Goal: Transaction & Acquisition: Purchase product/service

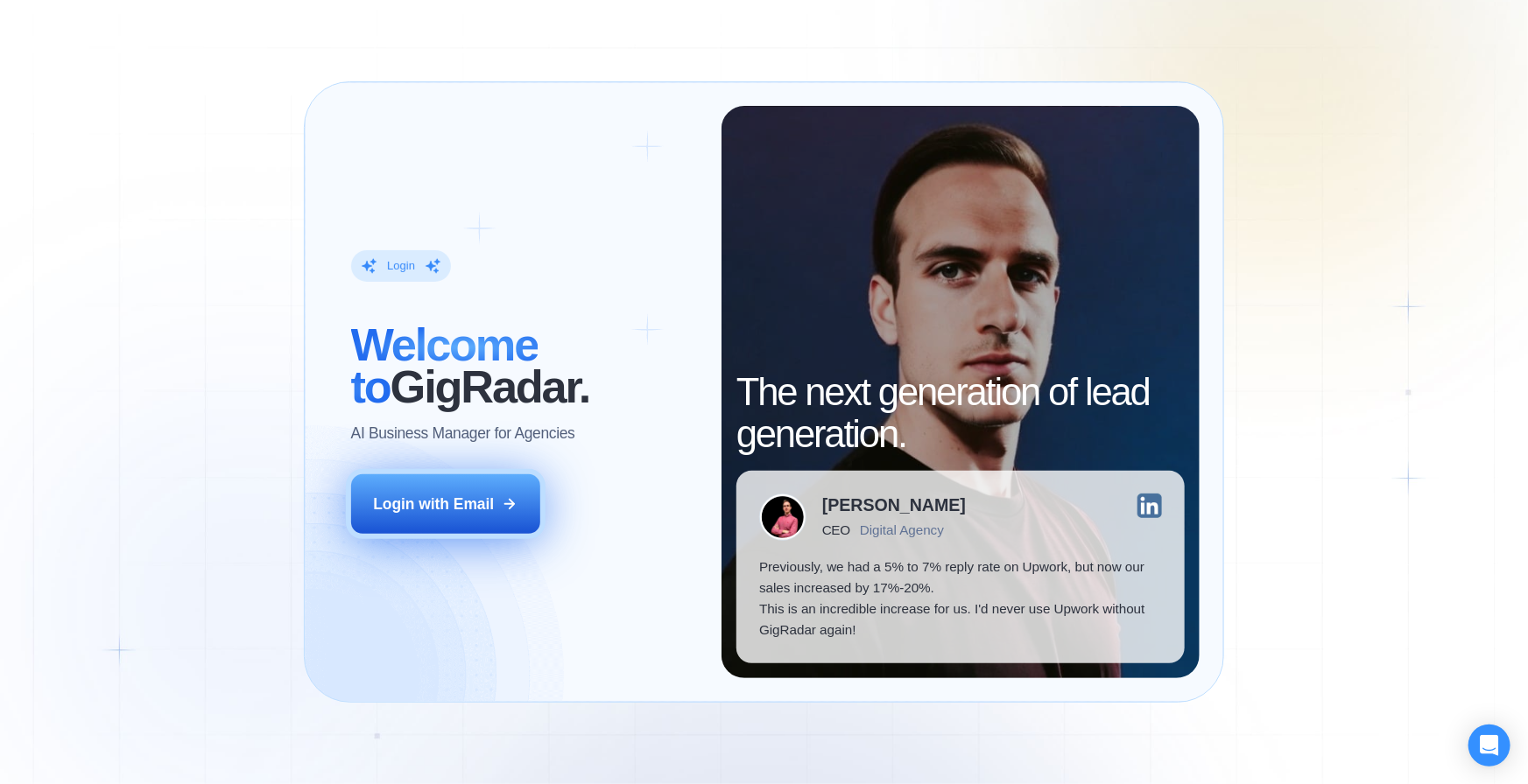
click at [427, 499] on div "Login with Email" at bounding box center [433, 504] width 121 height 21
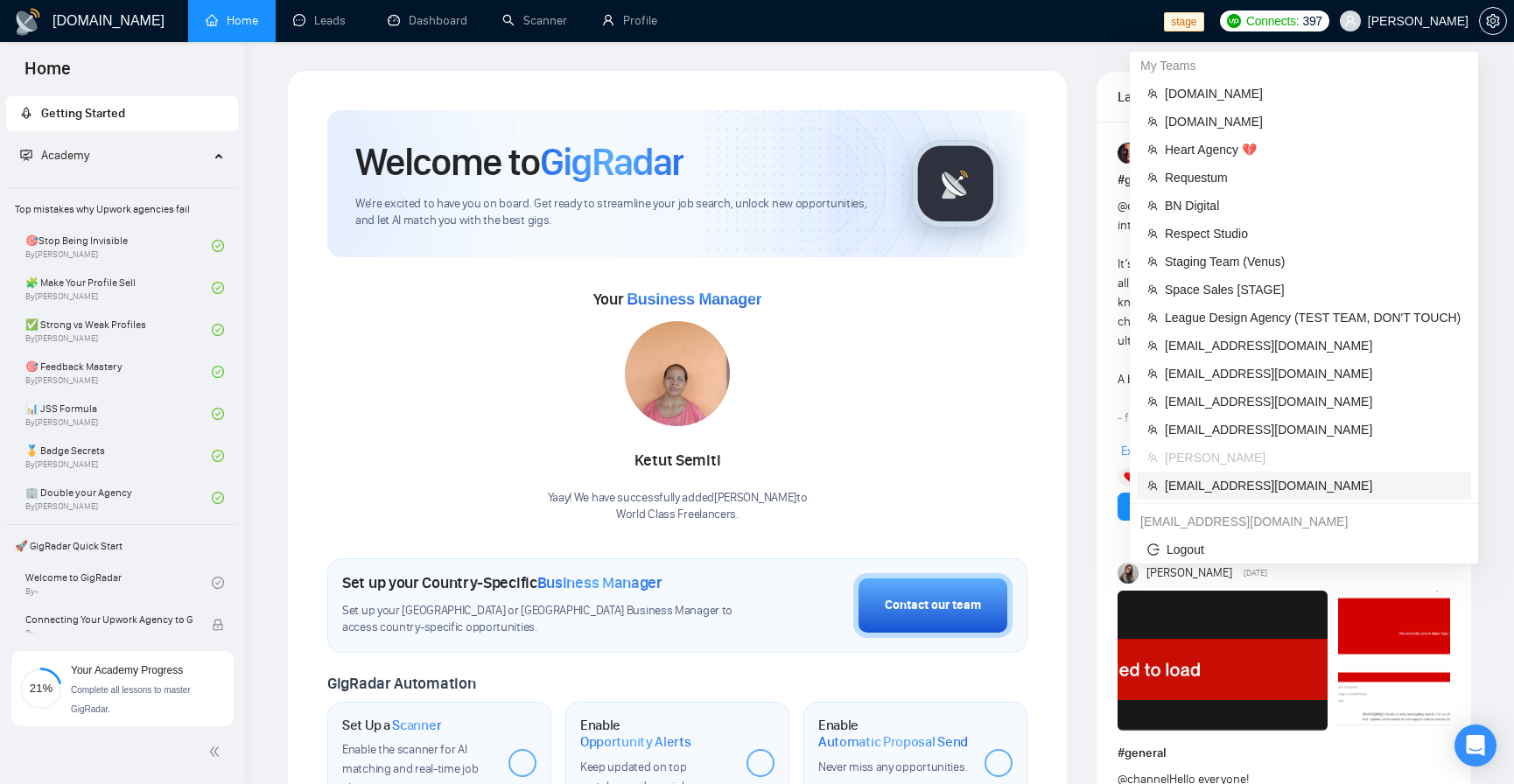
click at [1291, 488] on span "anthonycj105@gmail.com" at bounding box center [1313, 485] width 296 height 19
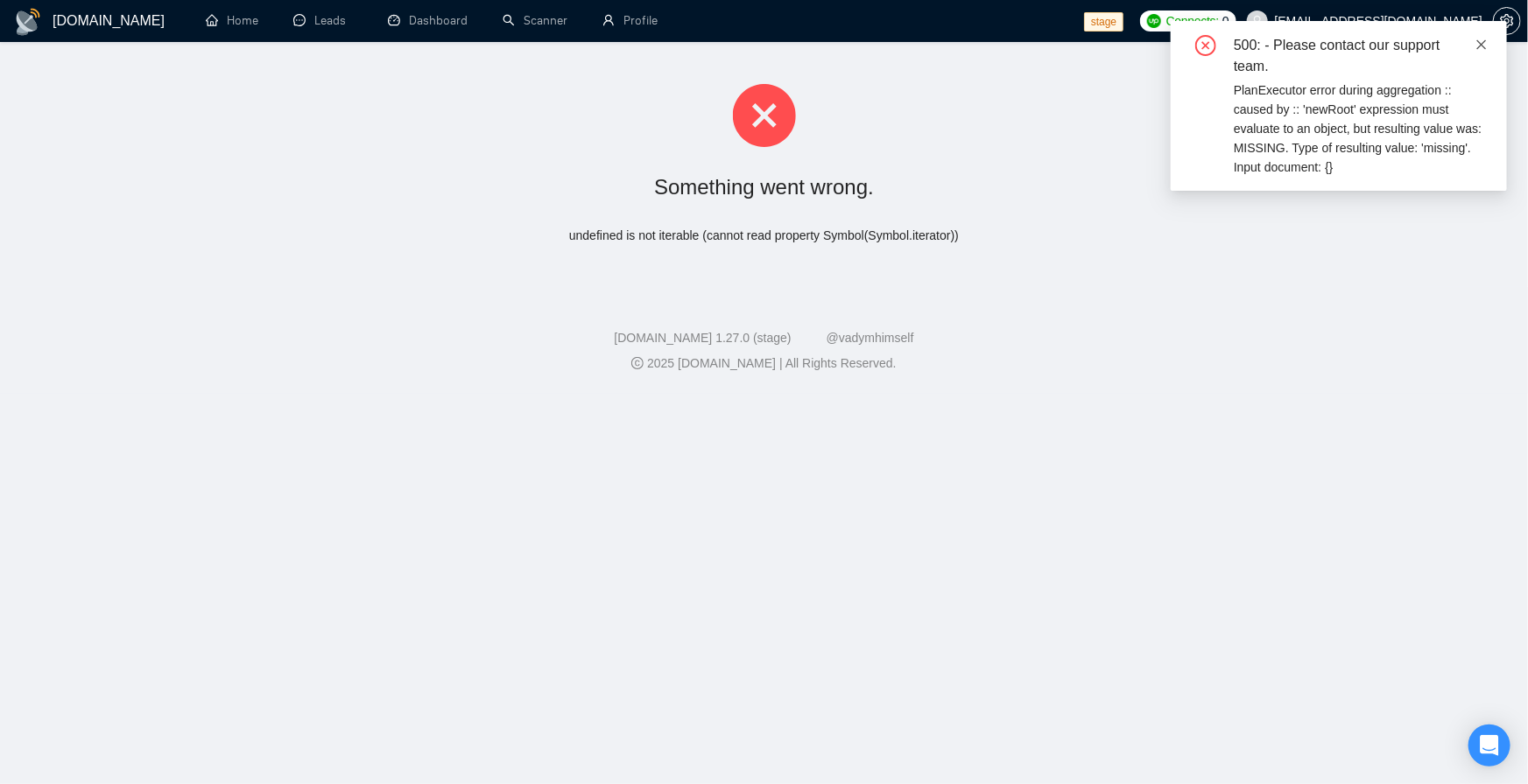
click at [1479, 45] on icon "close" at bounding box center [1482, 44] width 10 height 10
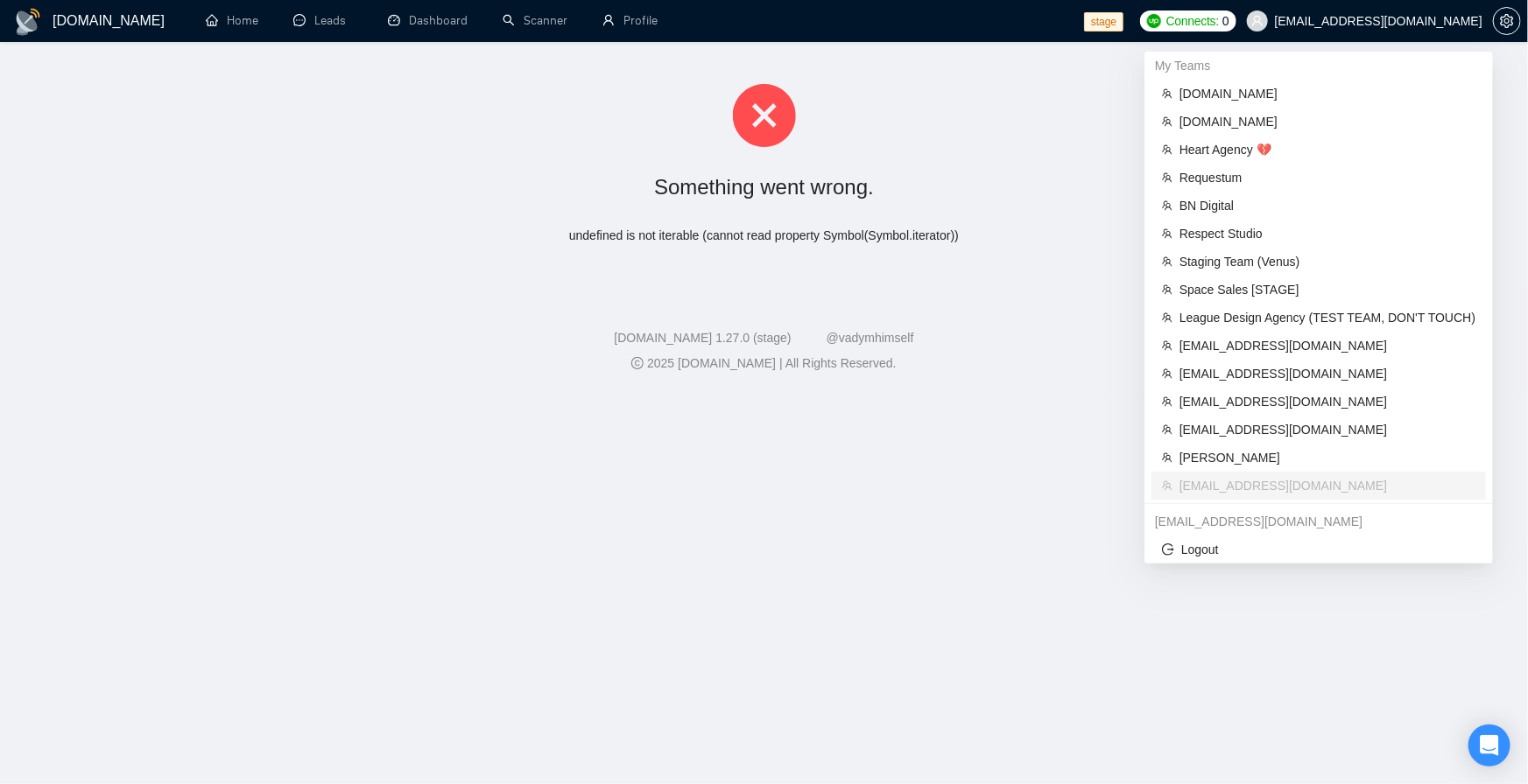
click at [1444, 21] on span "anthonycj105@gmail.com" at bounding box center [1378, 21] width 207 height 0
click at [1345, 362] on li "workwiseupworkgency@gmail.com" at bounding box center [1318, 374] width 334 height 28
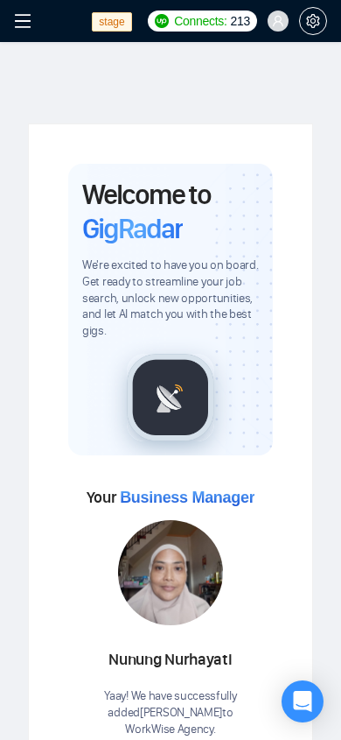
click at [280, 19] on icon "user" at bounding box center [278, 21] width 11 height 11
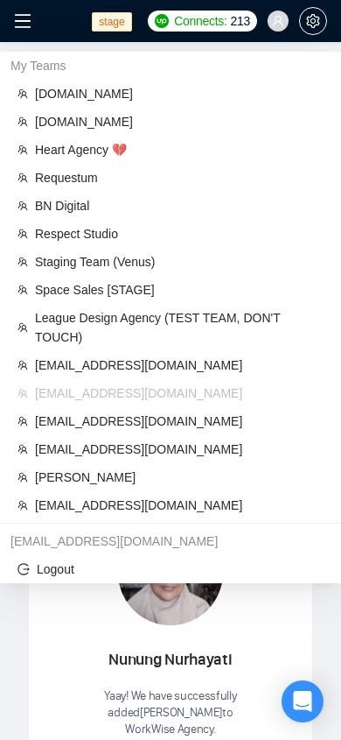
click at [280, 19] on icon "user" at bounding box center [278, 21] width 11 height 11
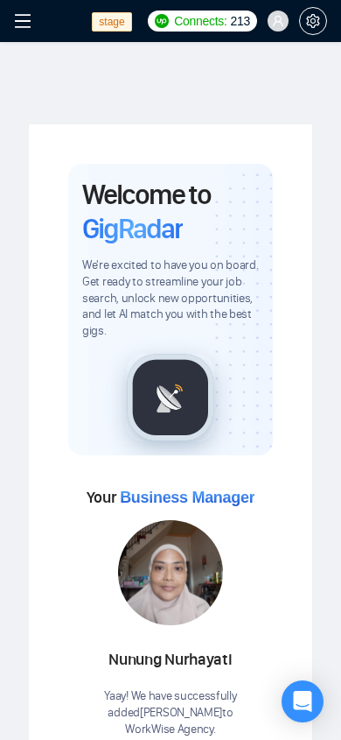
click at [22, 23] on icon "menu" at bounding box center [23, 21] width 18 height 18
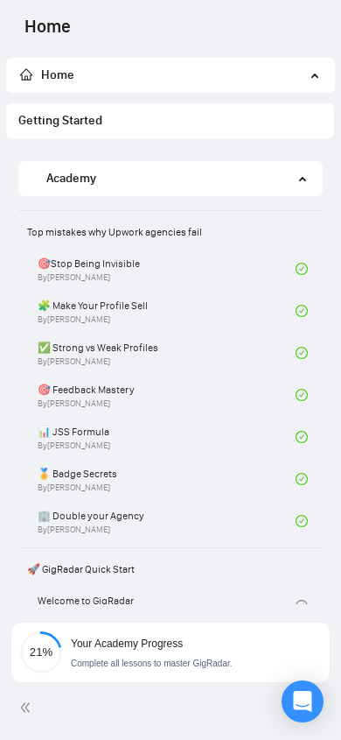
click at [158, 77] on span "Home" at bounding box center [162, 75] width 285 height 35
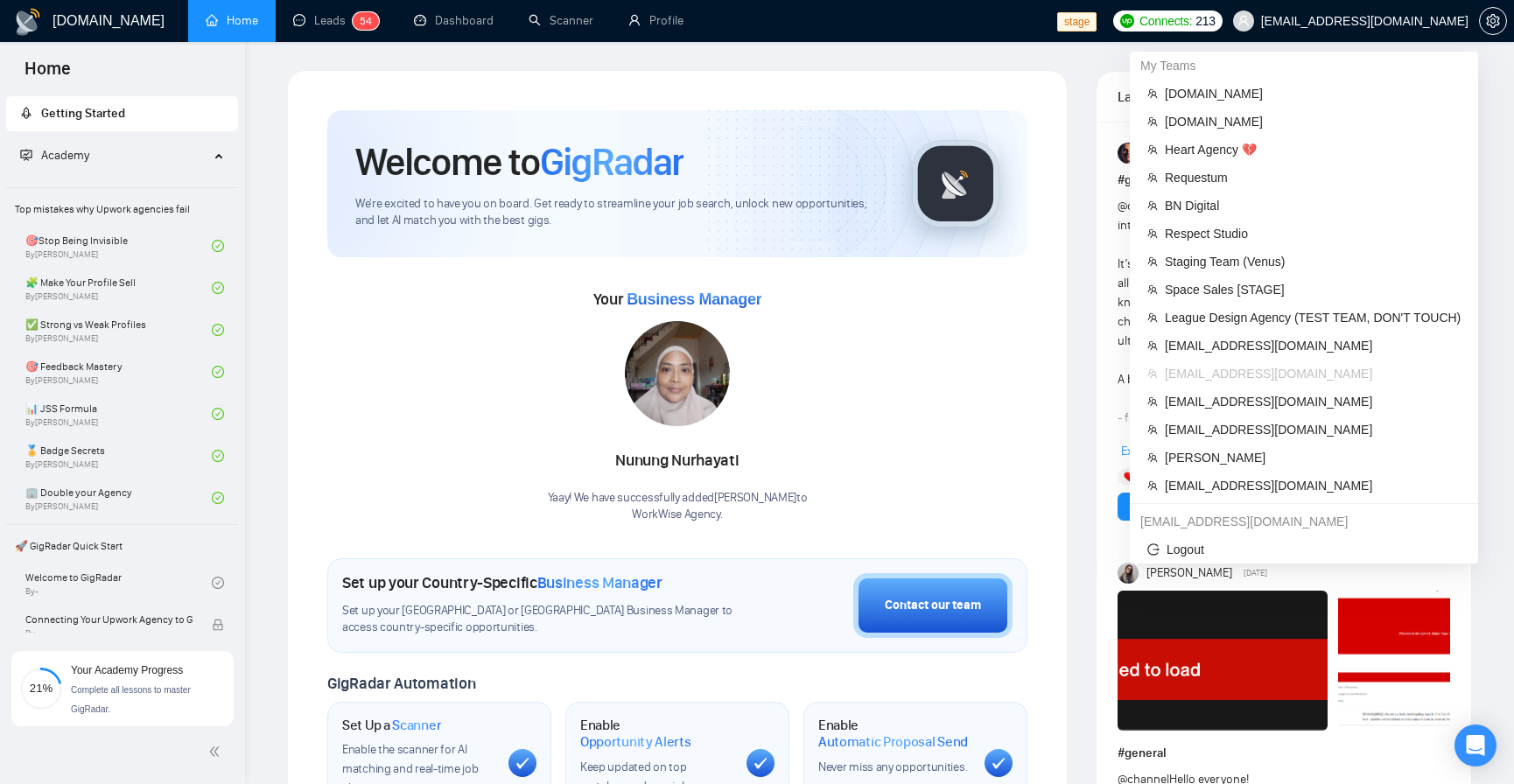
click at [1332, 32] on span "workwiseupworkgency@gmail.com" at bounding box center [1351, 21] width 256 height 56
click at [1219, 146] on span "Heart Agency 💔" at bounding box center [1313, 149] width 296 height 19
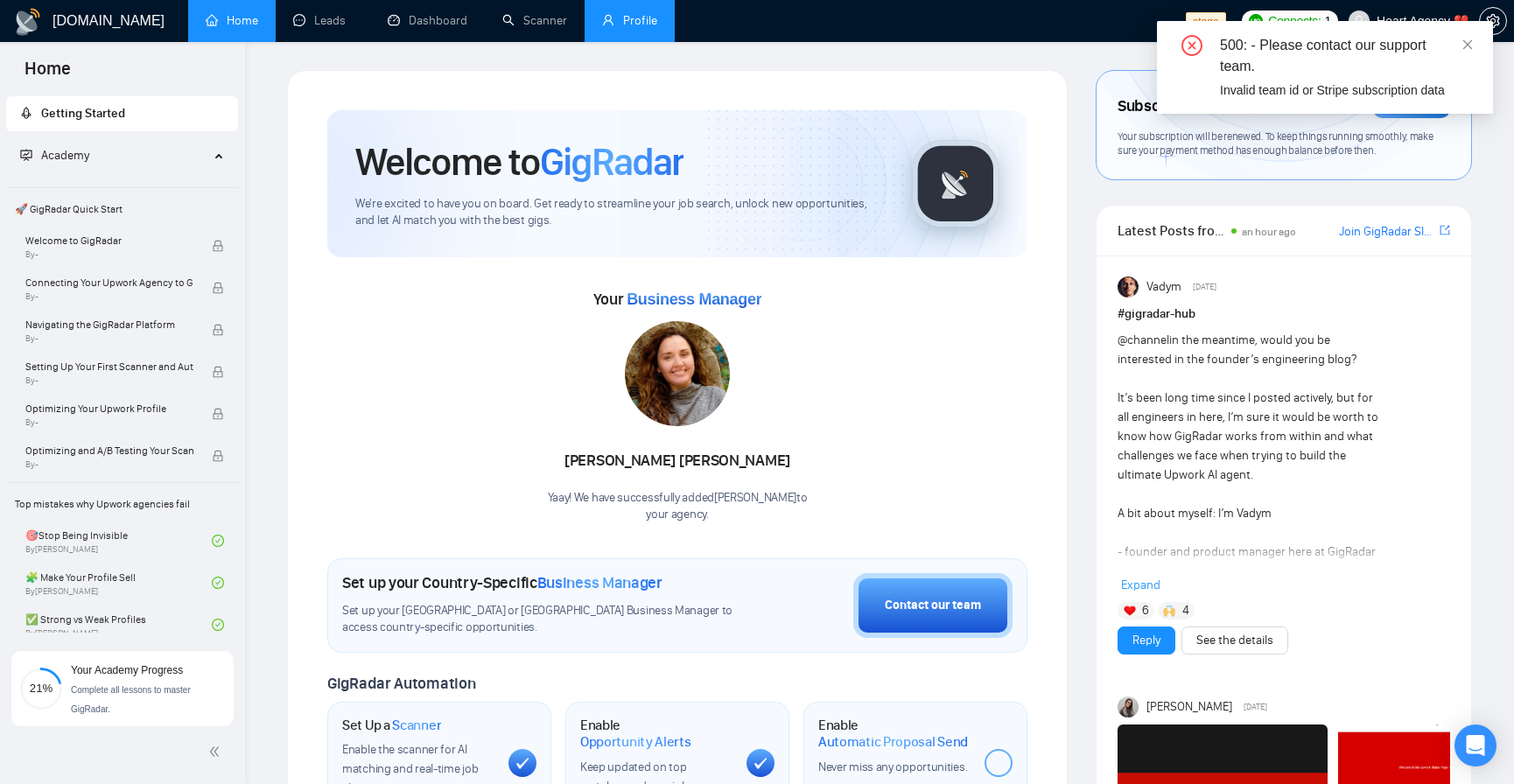
click at [651, 15] on link "Profile" at bounding box center [629, 20] width 55 height 15
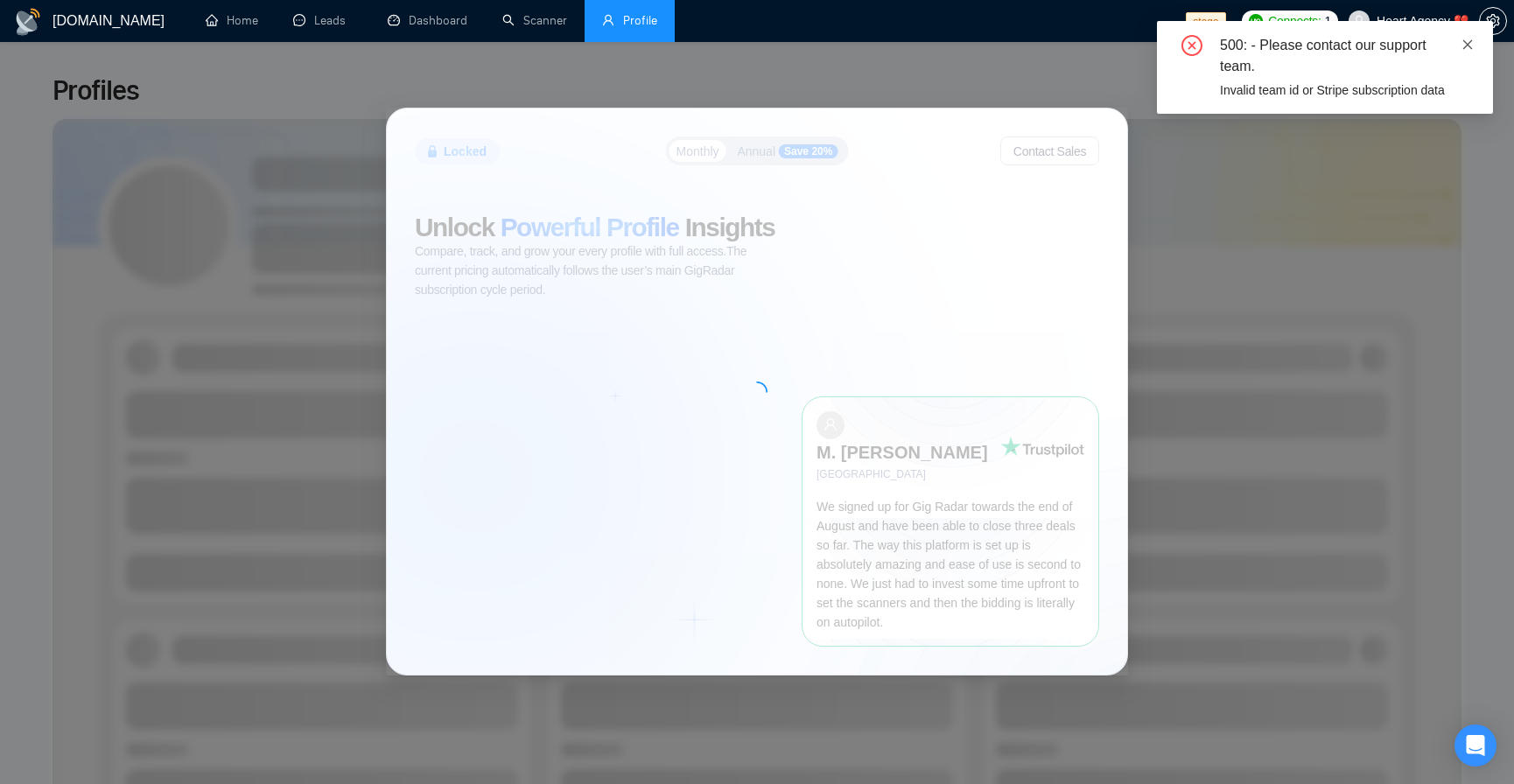
click at [1472, 48] on icon "close" at bounding box center [1468, 45] width 12 height 12
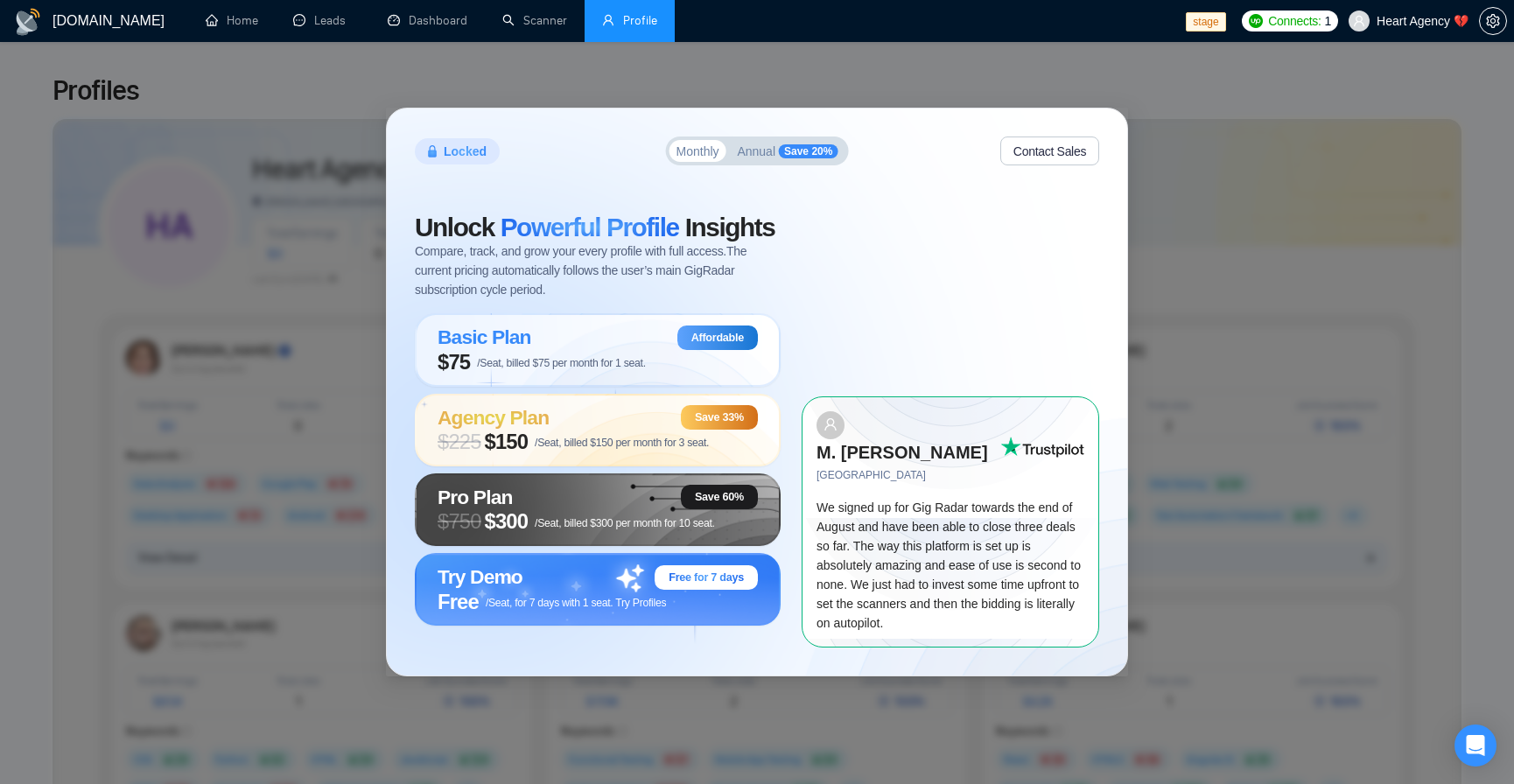
click at [764, 193] on div "Unlock Powerful Profile Insights Compare, track, and grow your every profile wi…" at bounding box center [757, 416] width 685 height 460
click at [782, 162] on button "Annual Save 20%" at bounding box center [787, 151] width 115 height 22
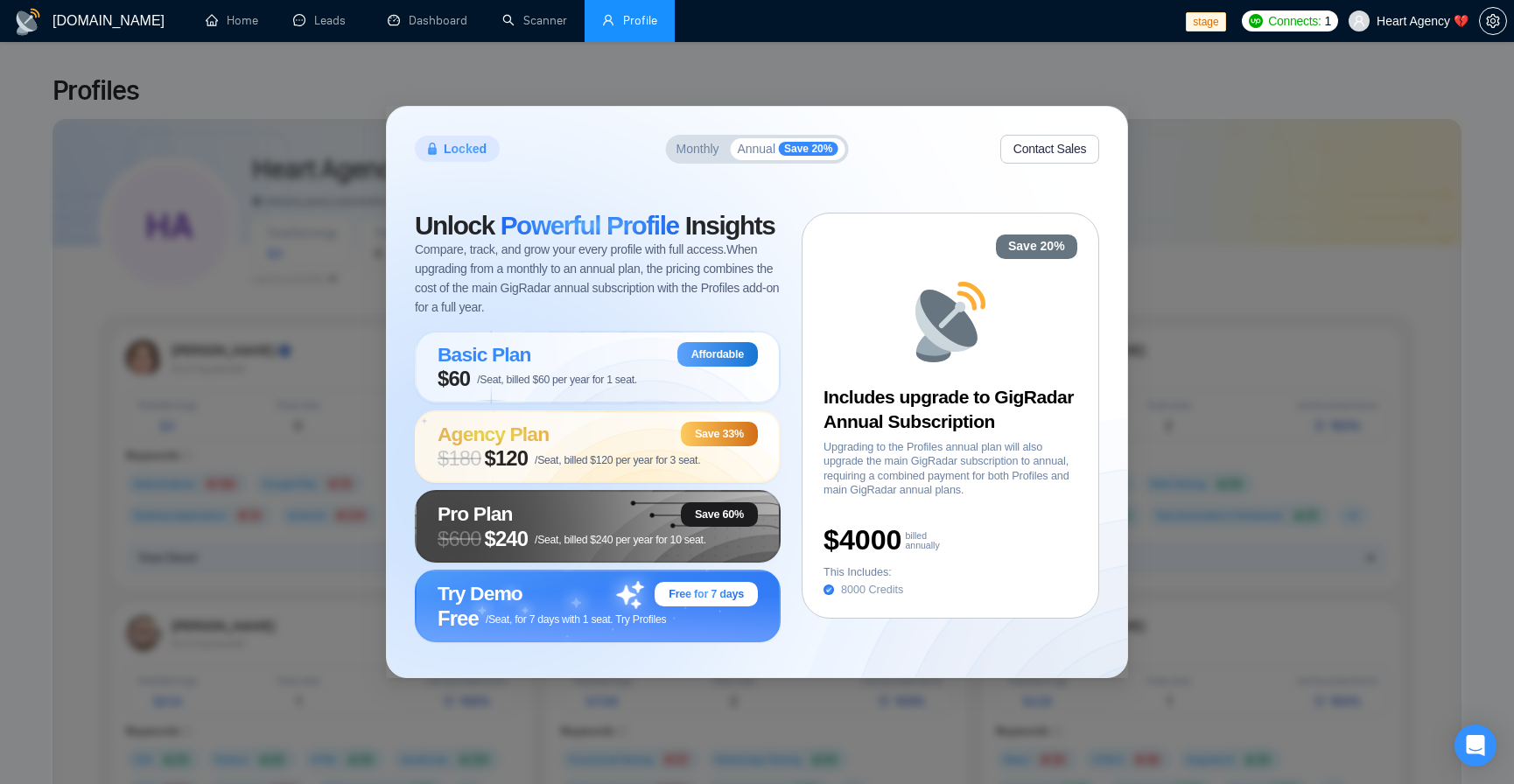
click at [566, 329] on div "Unlock Powerful Profile Insights Compare, track, and grow your every profile wi…" at bounding box center [608, 432] width 387 height 438
click at [587, 373] on span "$60 /Seat, billed $60 per year for 1 seat." at bounding box center [538, 379] width 200 height 25
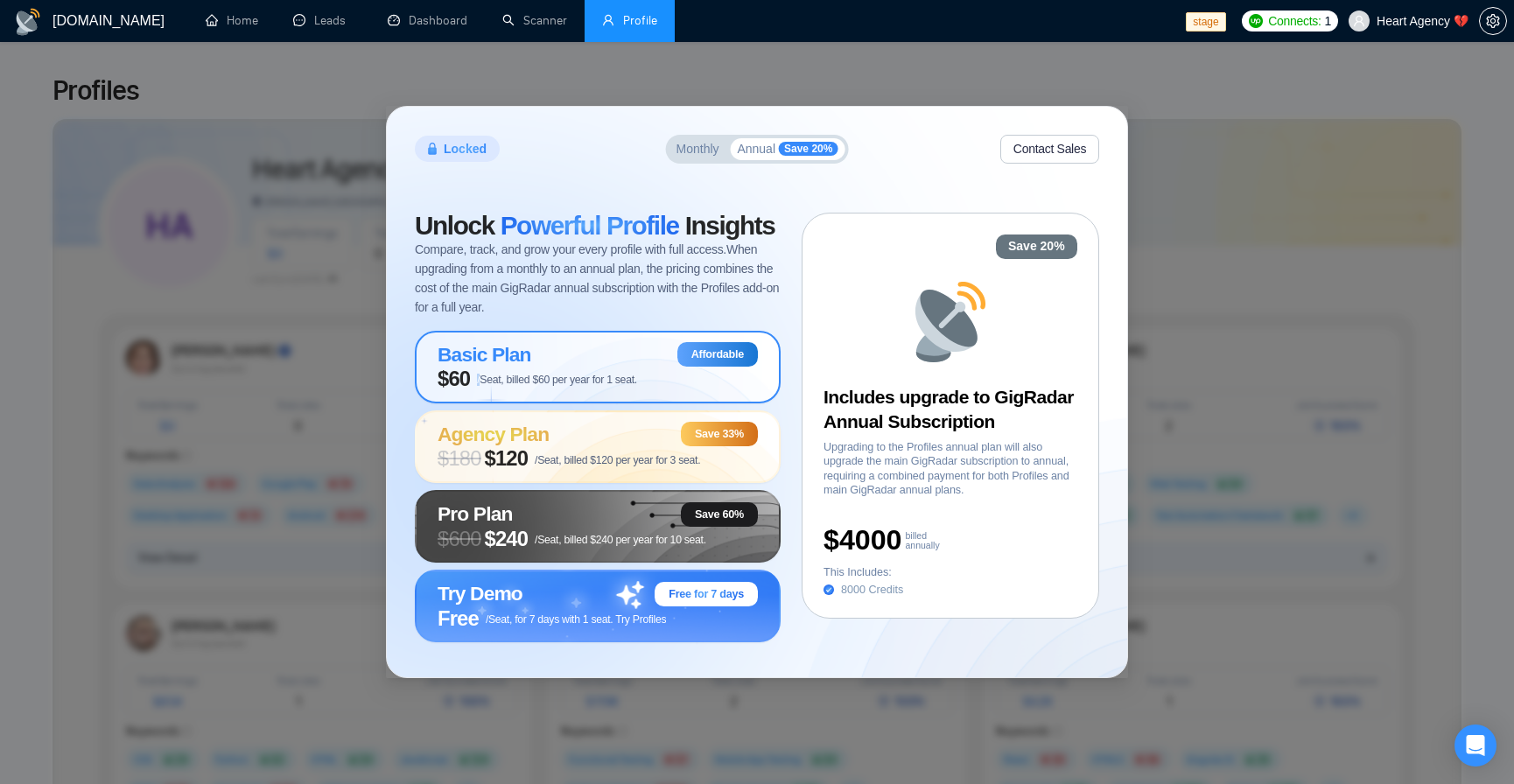
click at [587, 373] on span "$60 /Seat, billed $60 per year for 1 seat." at bounding box center [538, 379] width 200 height 25
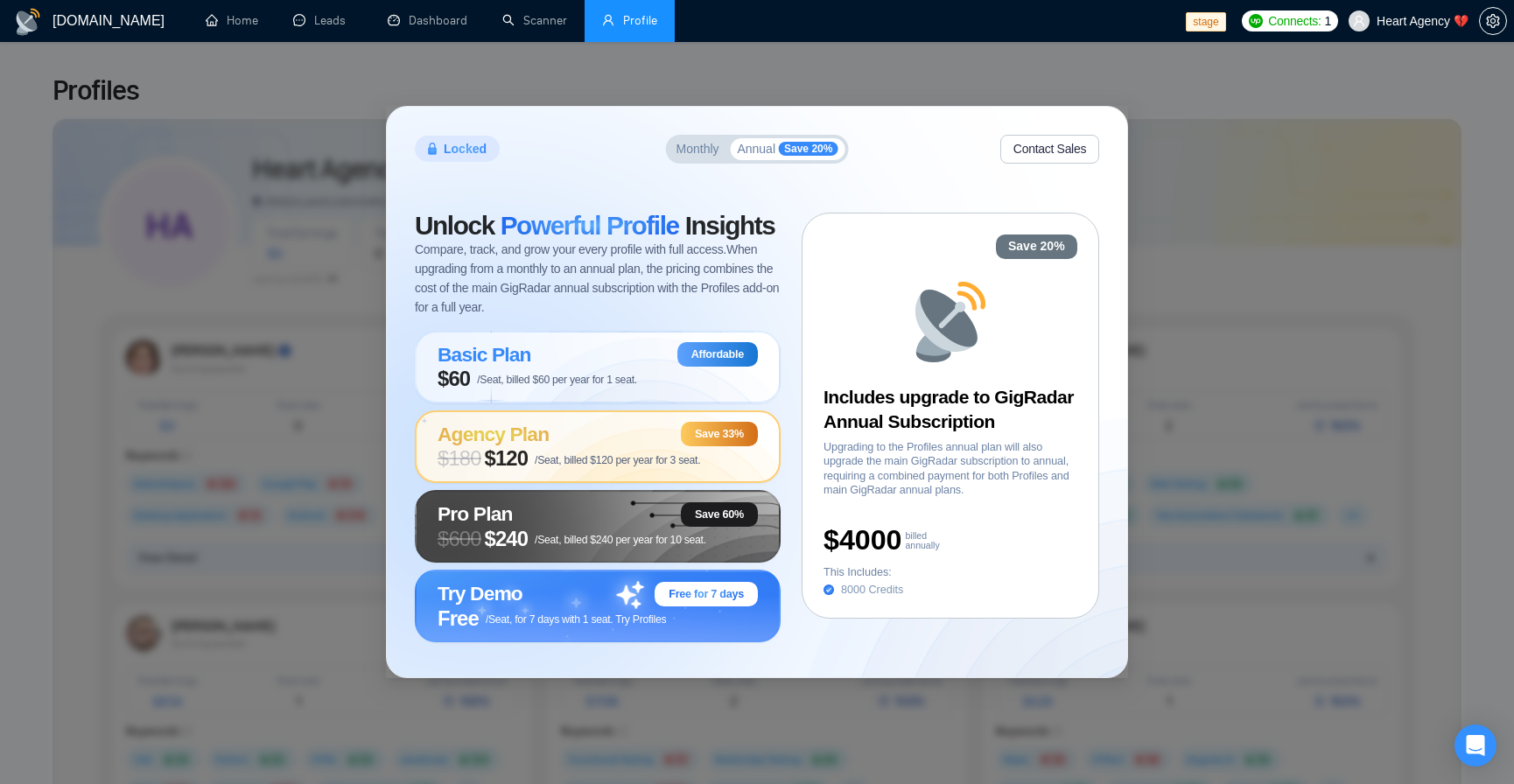
click at [620, 440] on div "Agency Plan Save 33%" at bounding box center [598, 434] width 320 height 25
click at [632, 520] on div "Pro Plan Save 60%" at bounding box center [598, 514] width 320 height 25
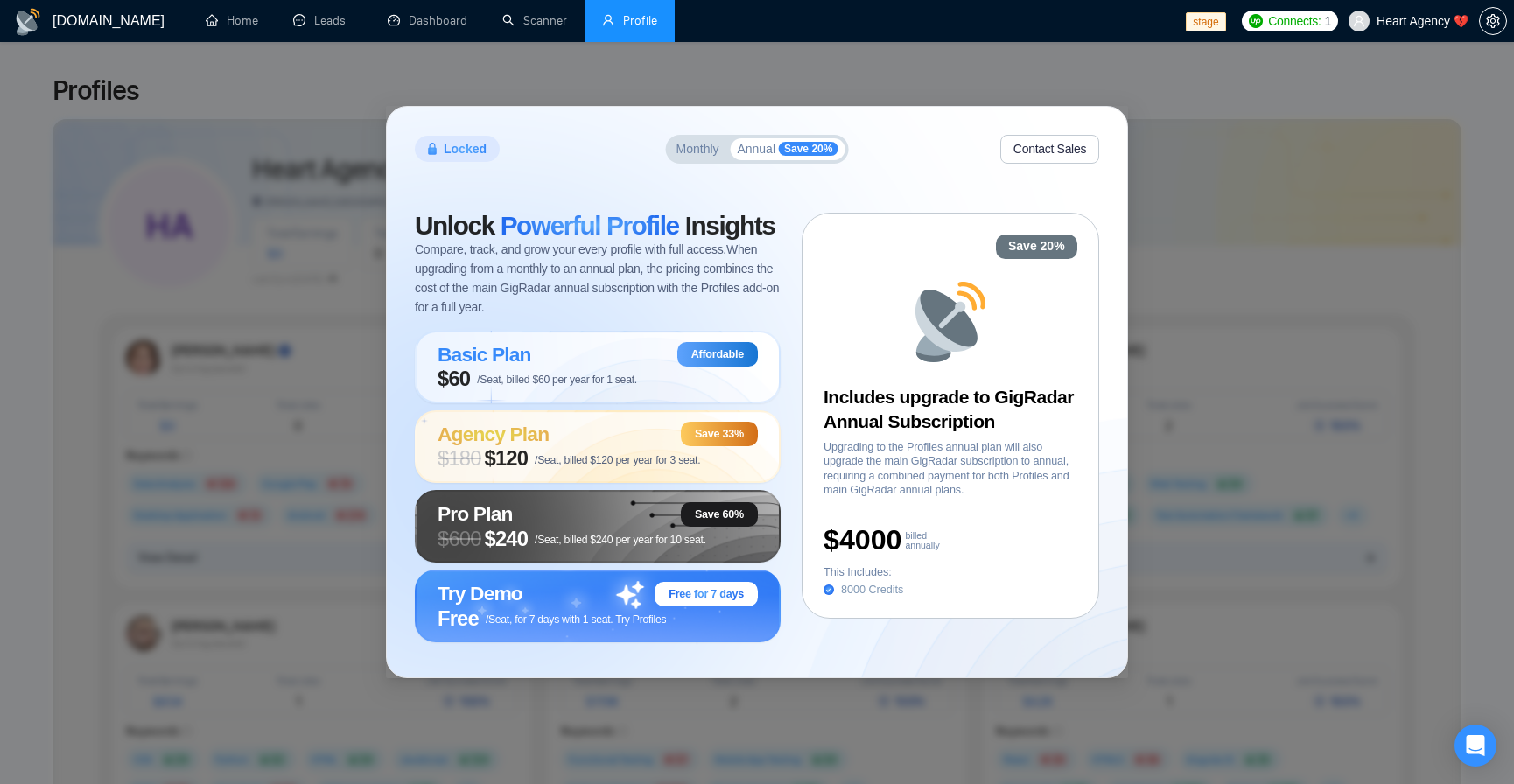
click at [625, 656] on div "Locked Monthly Annual Save 20% Contact Sales Unlock Powerful Profile Insights C…" at bounding box center [757, 393] width 741 height 572
click at [827, 591] on icon at bounding box center [828, 590] width 5 height 4
click at [705, 155] on button "Monthly" at bounding box center [698, 149] width 57 height 22
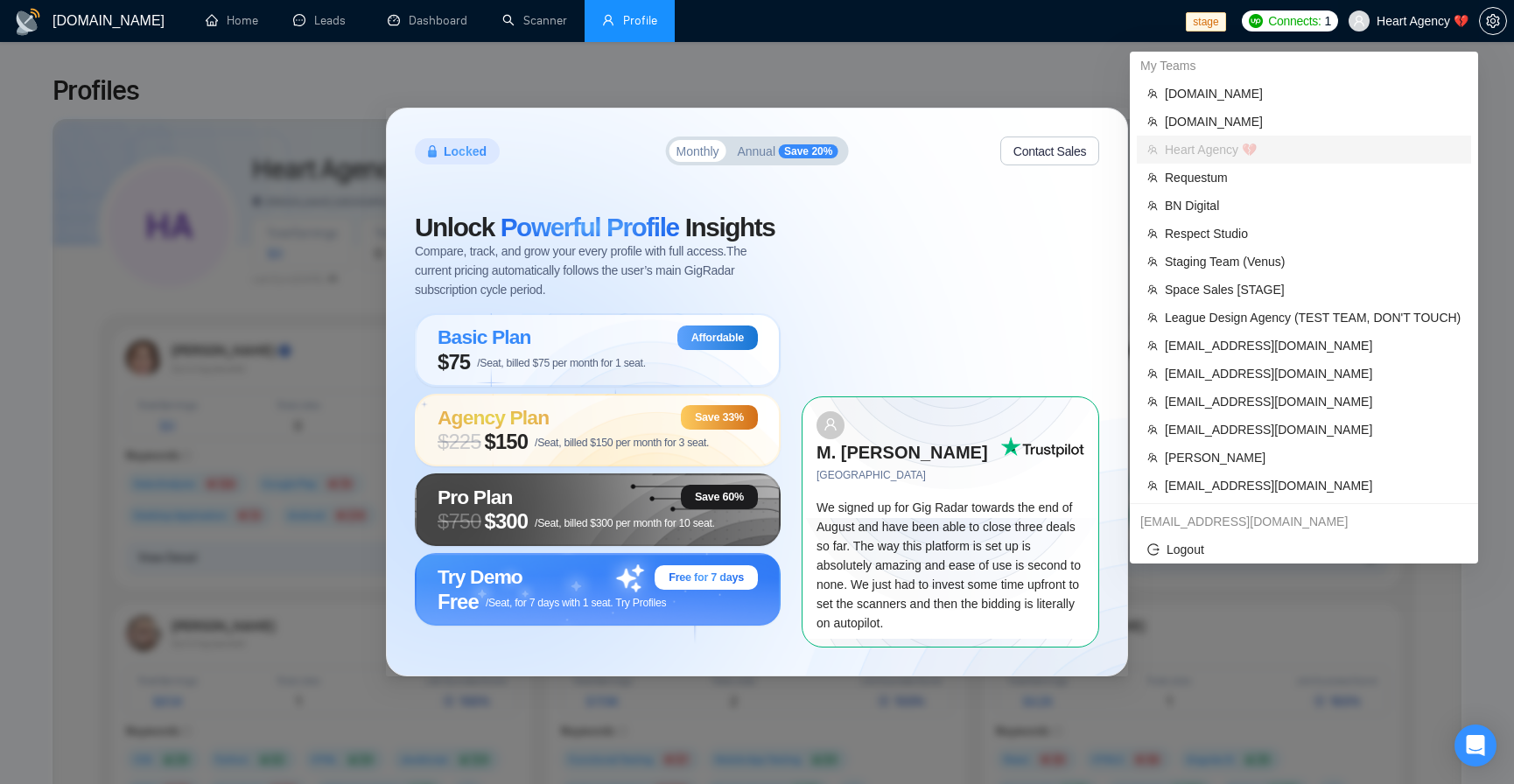
click at [1387, 21] on span "Heart Agency 💔" at bounding box center [1423, 21] width 92 height 0
click at [1278, 351] on span "[EMAIL_ADDRESS][DOMAIN_NAME]" at bounding box center [1313, 345] width 296 height 19
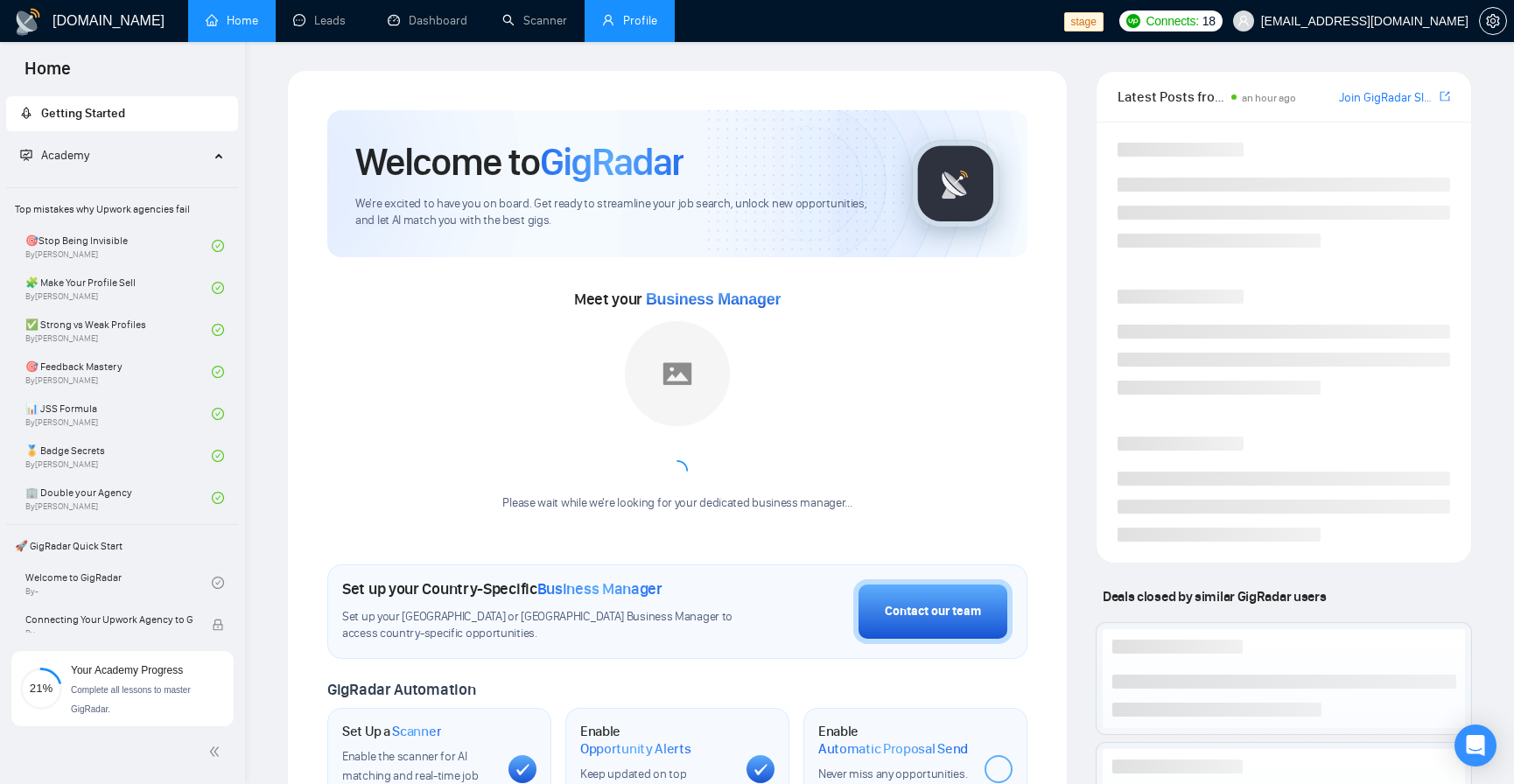
click at [650, 28] on link "Profile" at bounding box center [629, 20] width 55 height 15
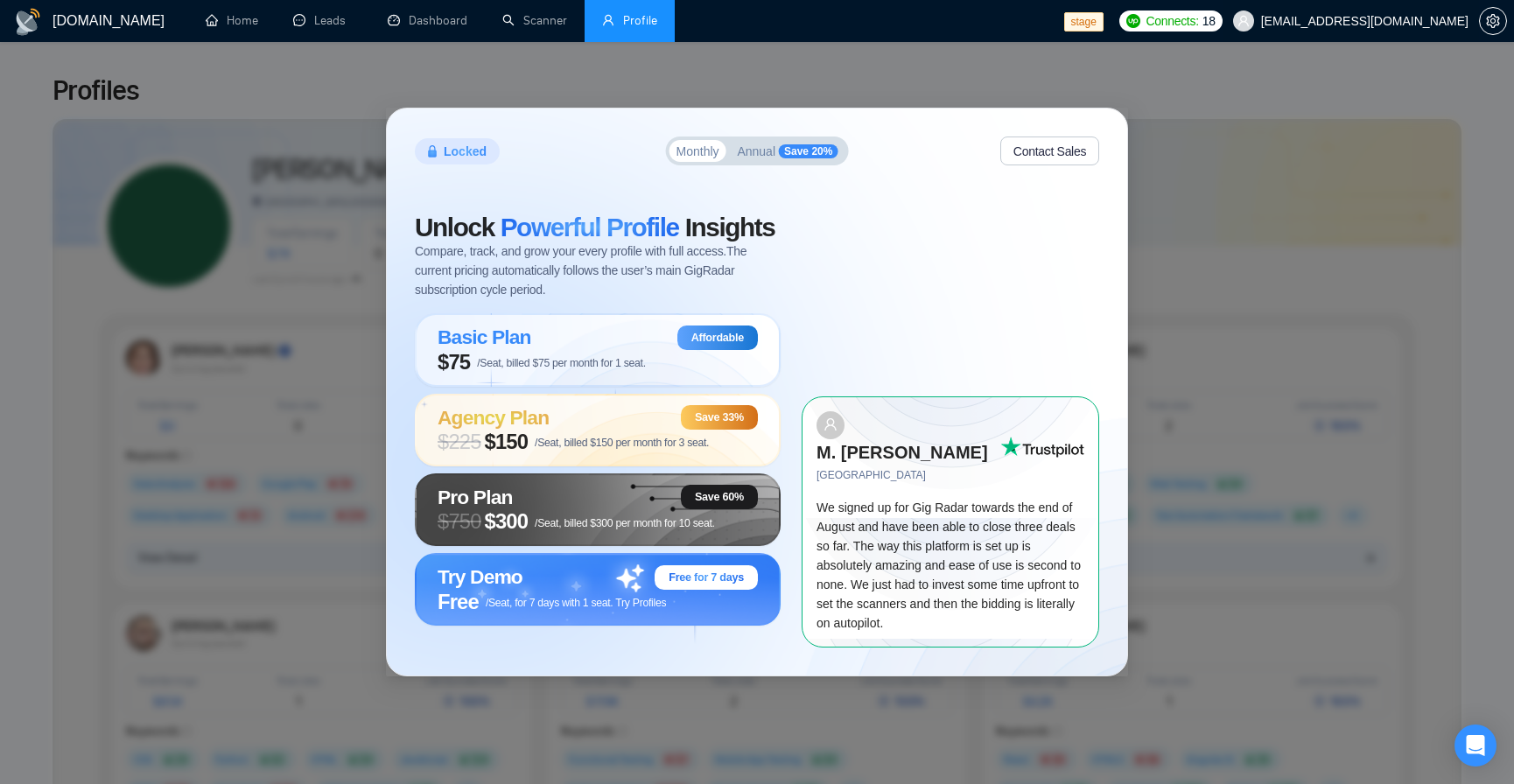
click at [1447, 21] on span "[EMAIL_ADDRESS][DOMAIN_NAME]" at bounding box center [1364, 21] width 207 height 0
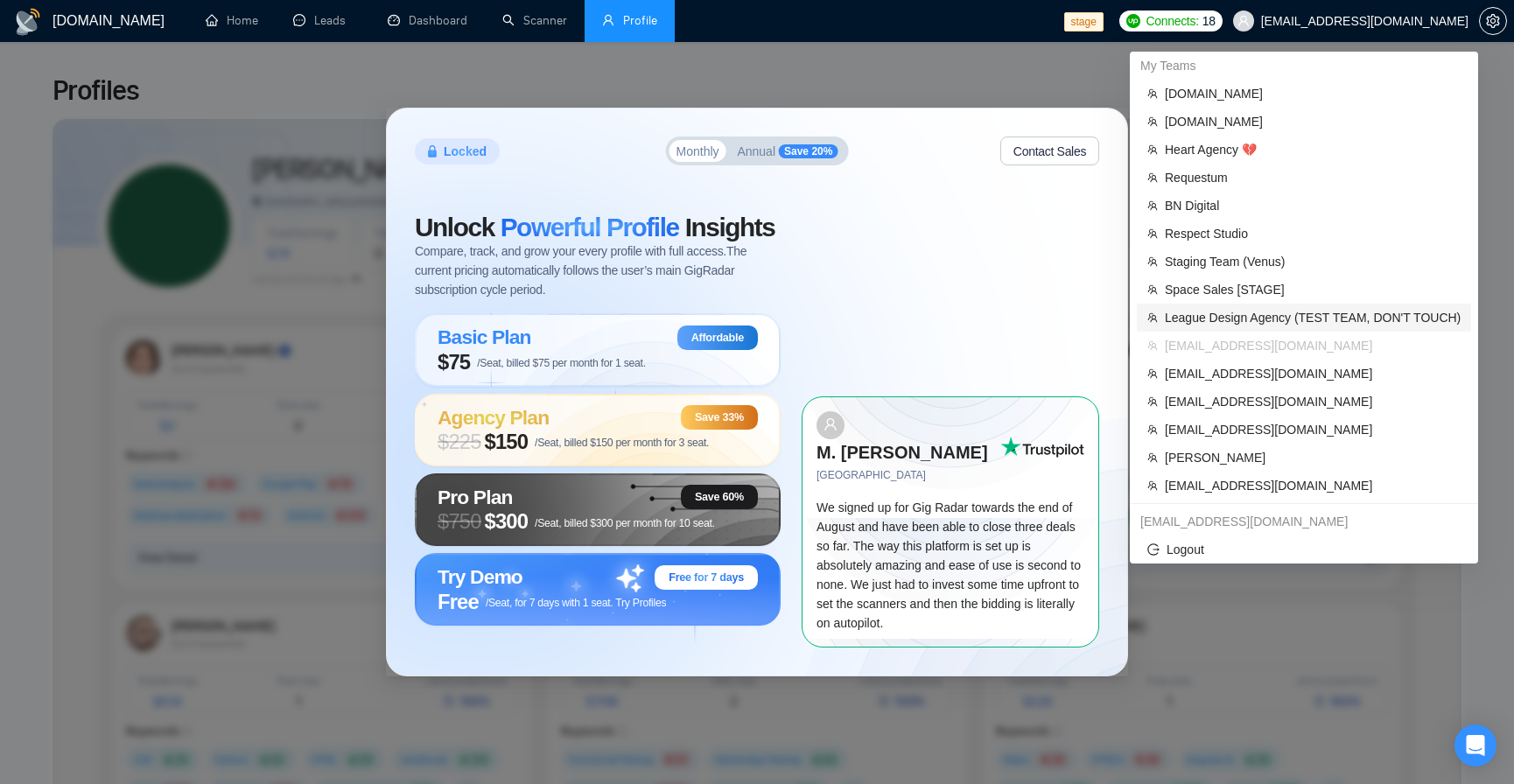
click at [1248, 320] on span "League Design Agency (TEST TEAM, DON'T TOUCH)" at bounding box center [1313, 317] width 296 height 19
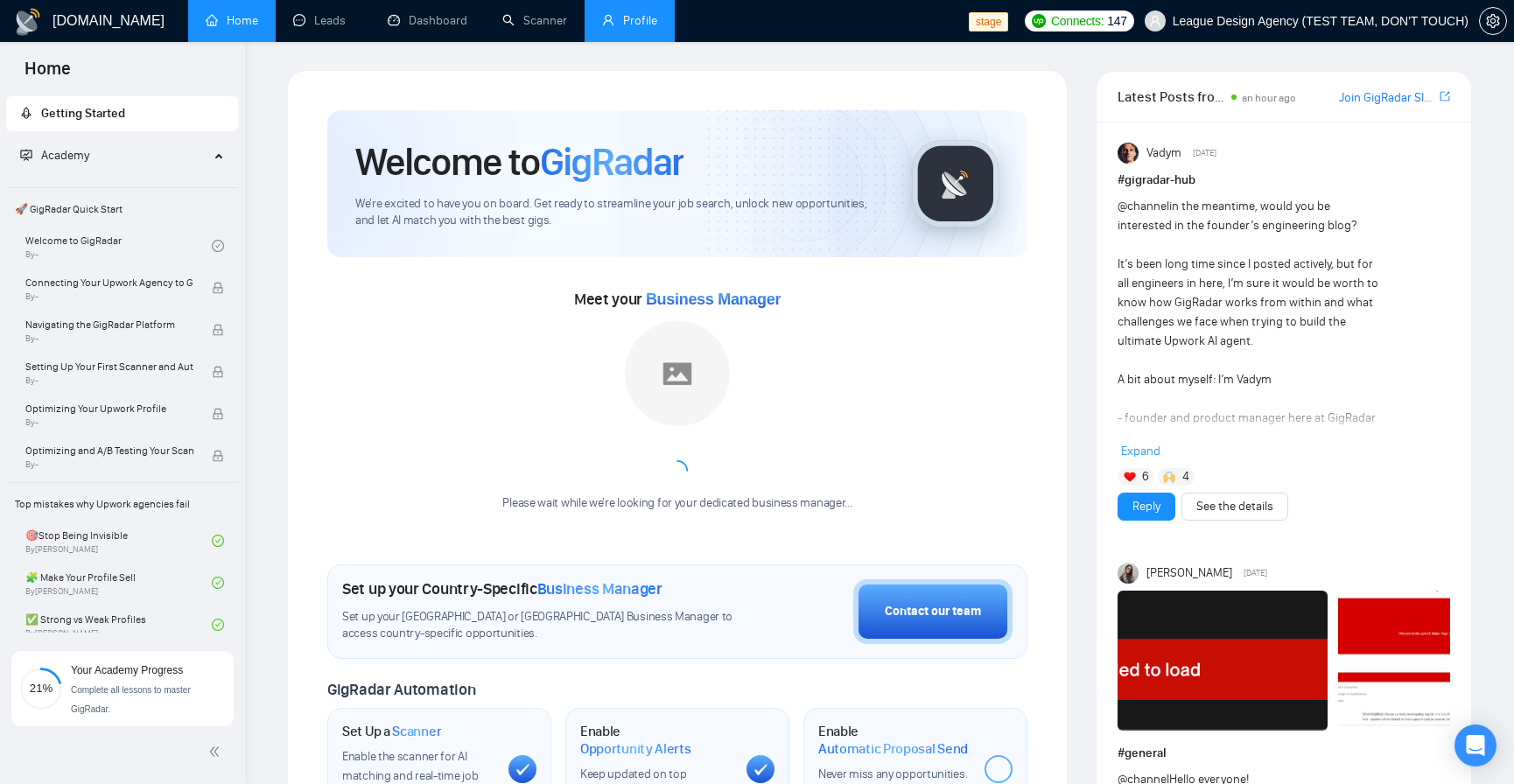
click at [636, 28] on link "Profile" at bounding box center [629, 20] width 55 height 15
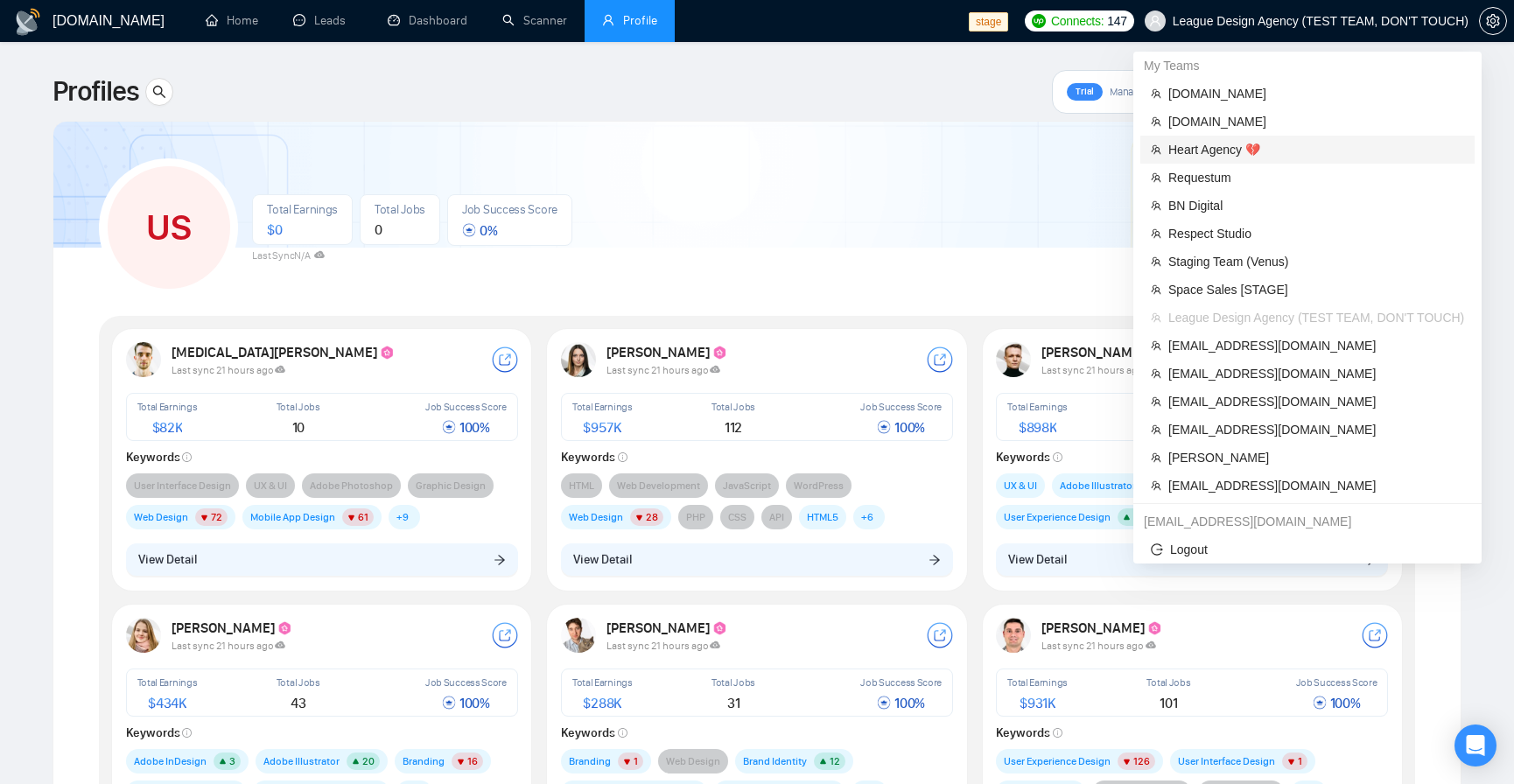
click at [1226, 154] on span "Heart Agency 💔" at bounding box center [1317, 149] width 296 height 19
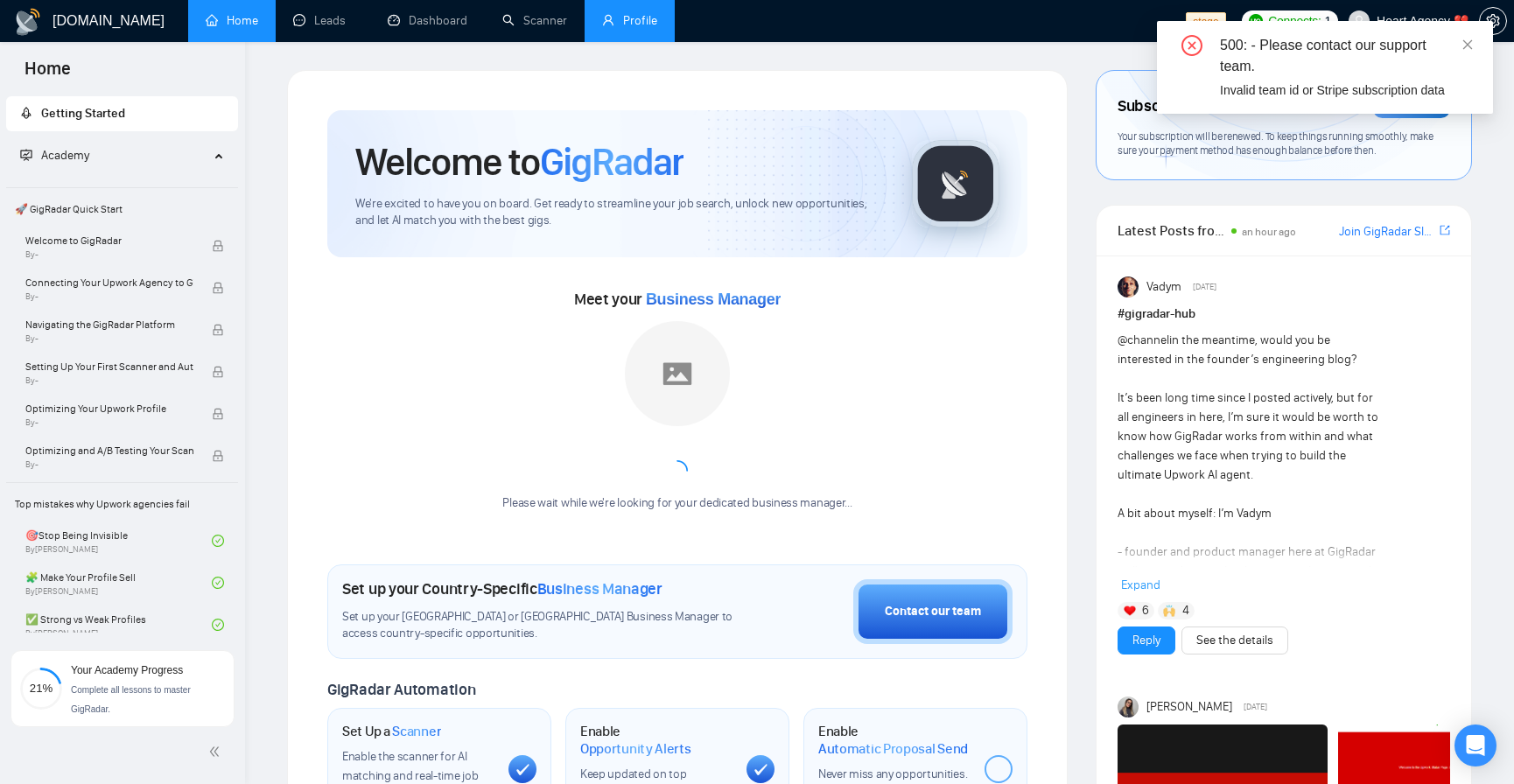
click at [654, 22] on link "Profile" at bounding box center [629, 20] width 55 height 15
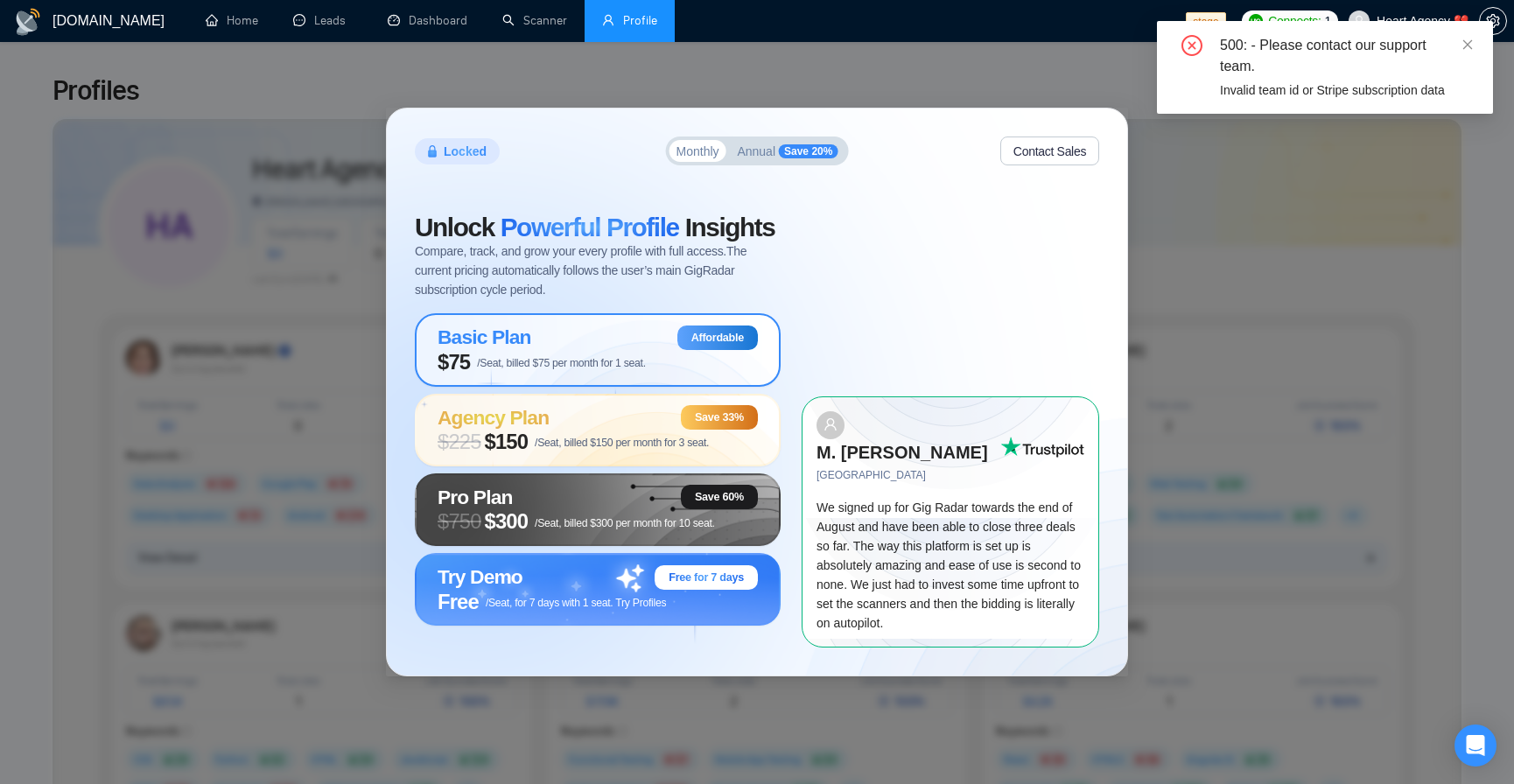
click at [601, 369] on span "/Seat, billed $75 per month for 1 seat." at bounding box center [561, 363] width 169 height 12
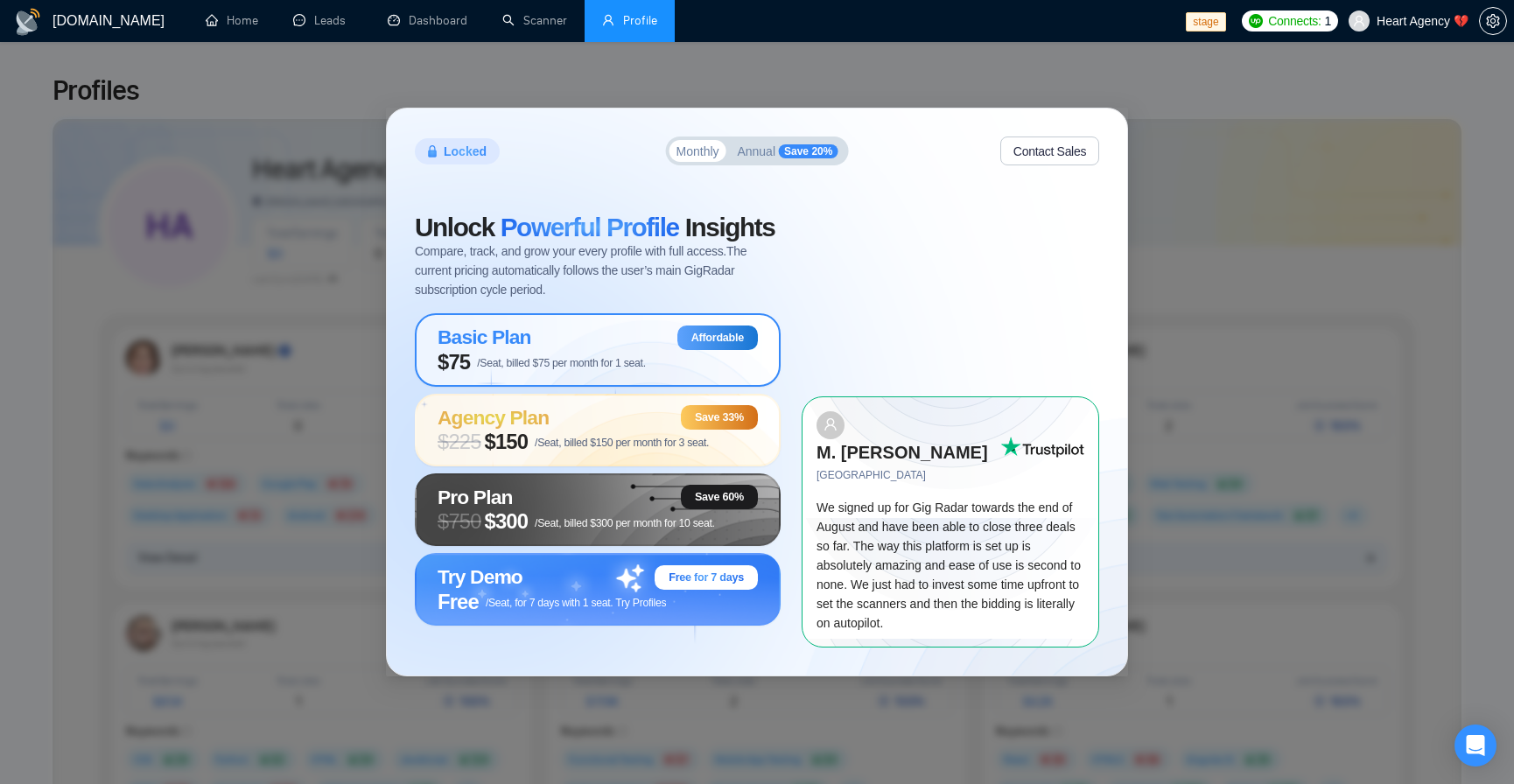
click at [565, 365] on span "/Seat, billed $75 per month for 1 seat." at bounding box center [561, 363] width 169 height 12
click at [1427, 21] on span "Heart Agency 💔" at bounding box center [1423, 21] width 92 height 0
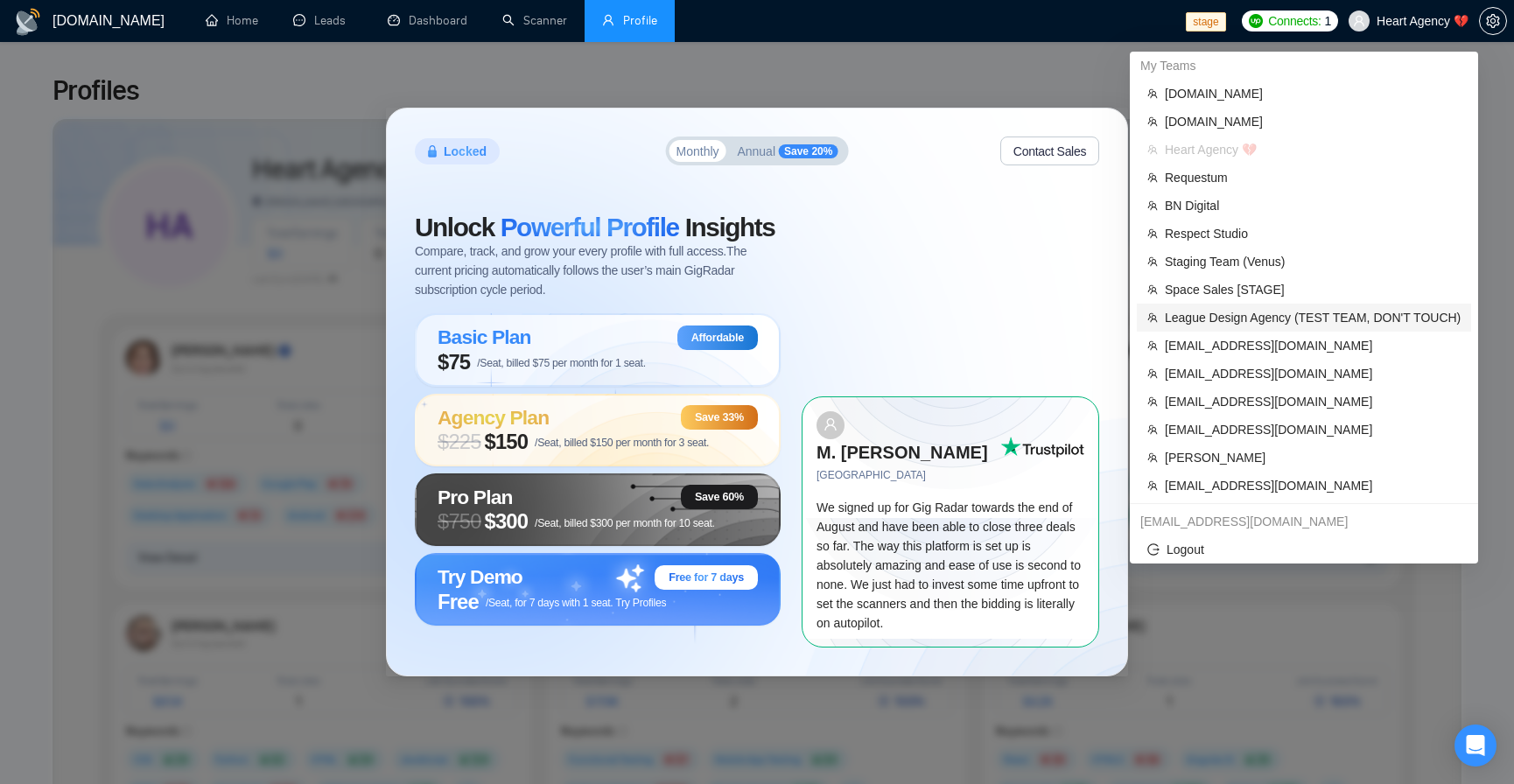
click at [1306, 321] on span "League Design Agency (TEST TEAM, DON'T TOUCH)" at bounding box center [1313, 317] width 296 height 19
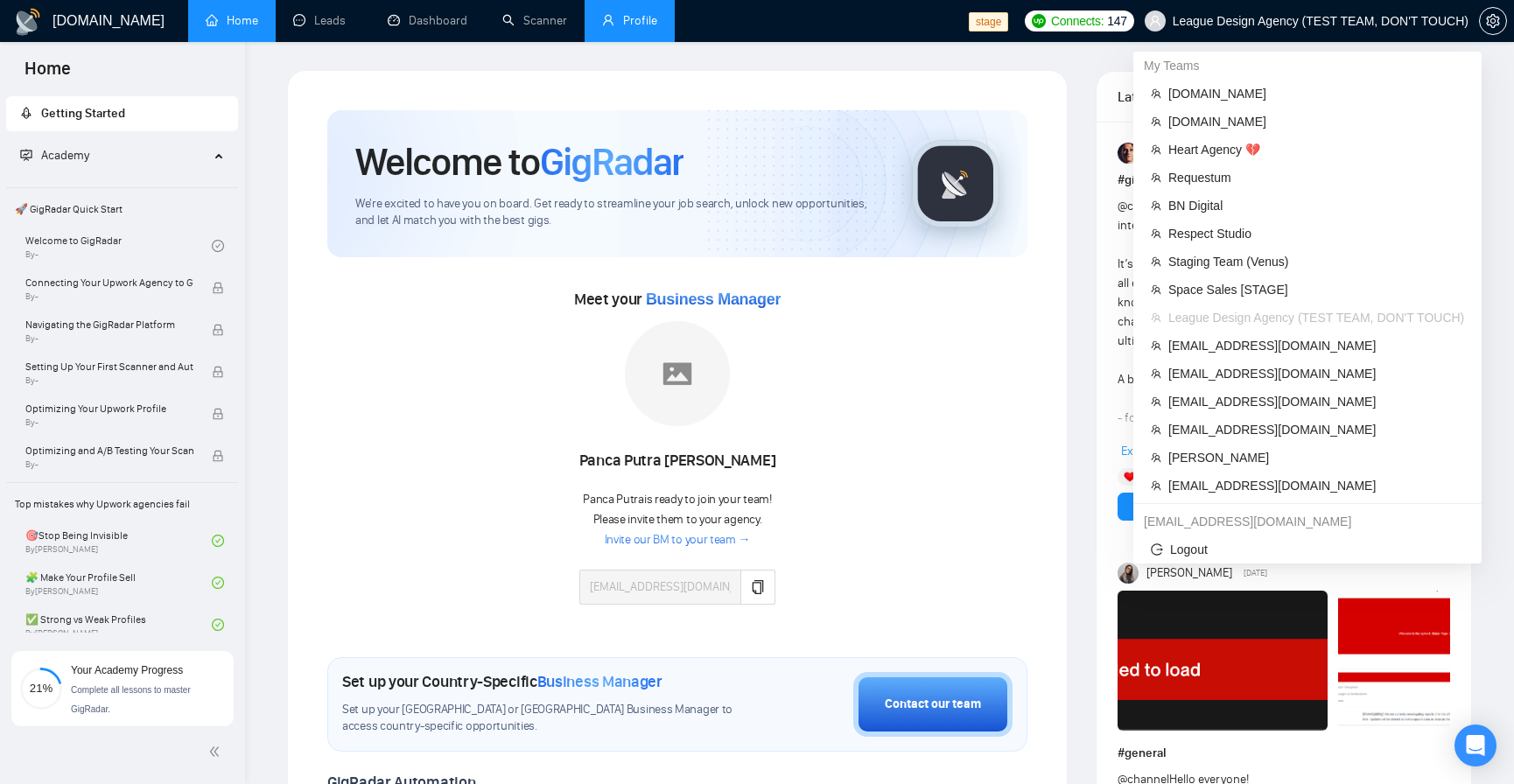
click at [1219, 11] on span "League Design Agency (TEST TEAM, DON'T TOUCH)" at bounding box center [1307, 21] width 345 height 56
click at [1246, 147] on span "Heart Agency 💔" at bounding box center [1317, 149] width 296 height 19
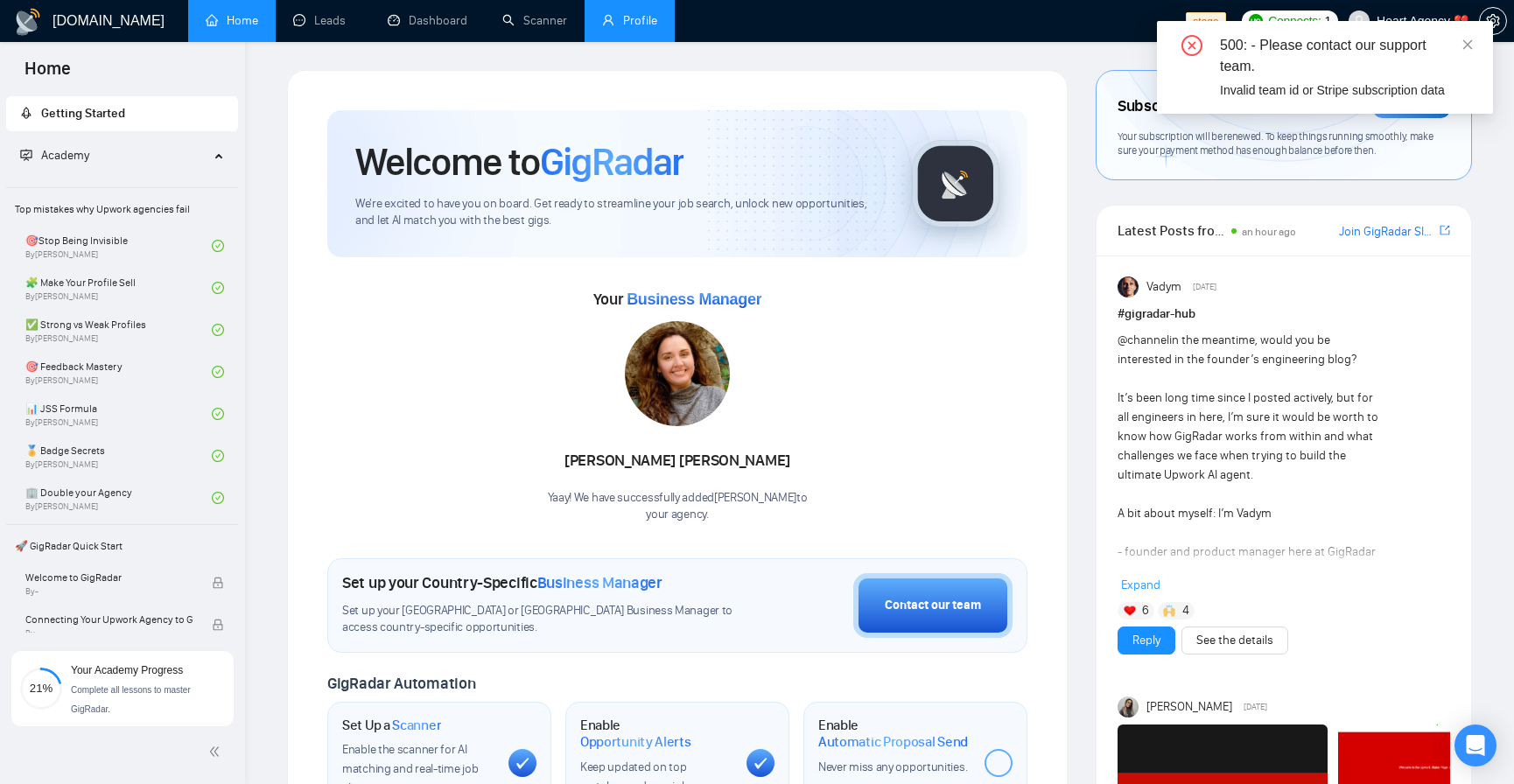
click at [623, 15] on link "Profile" at bounding box center [629, 20] width 55 height 15
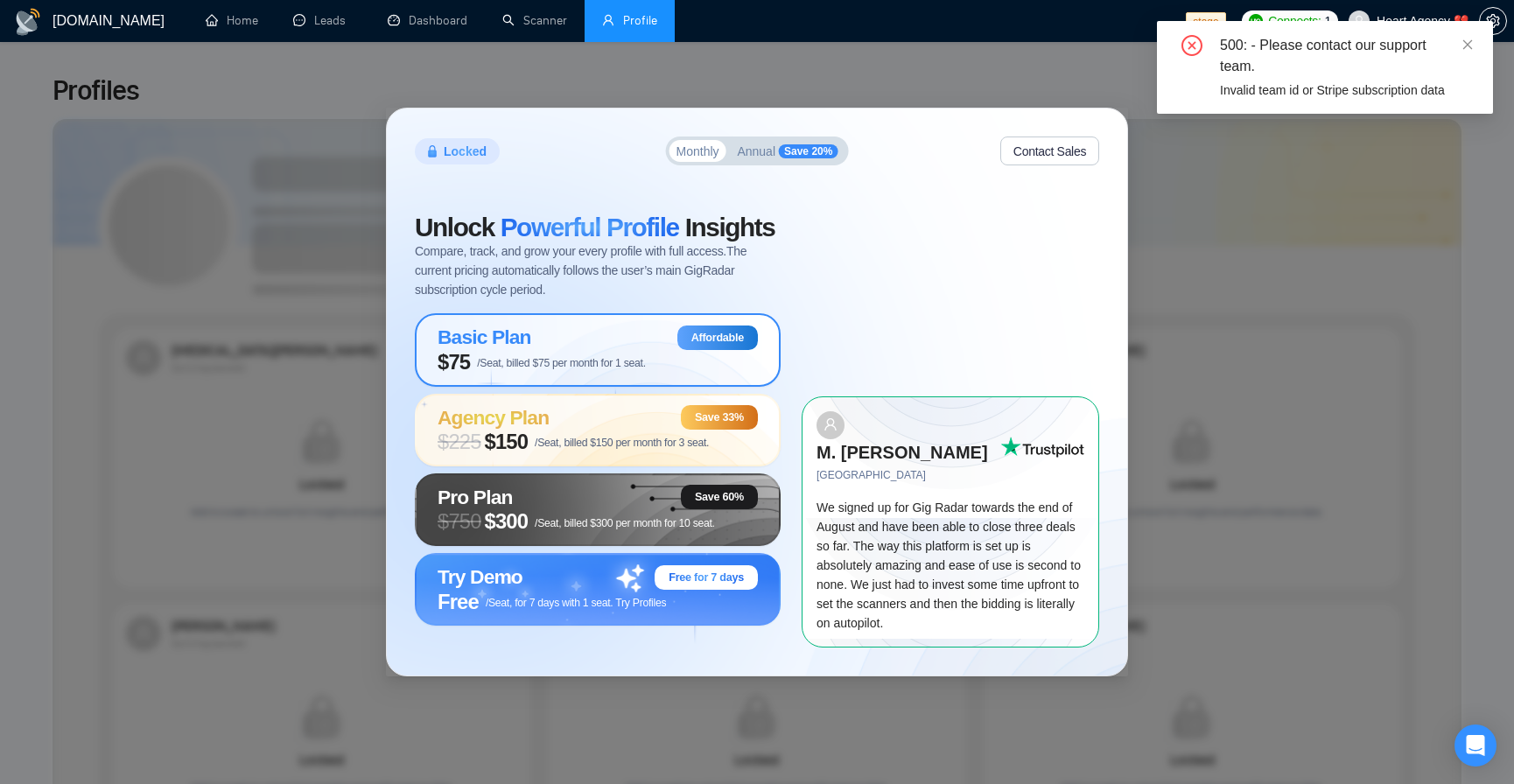
click at [637, 334] on div "Basic Plan Affordable" at bounding box center [598, 338] width 320 height 25
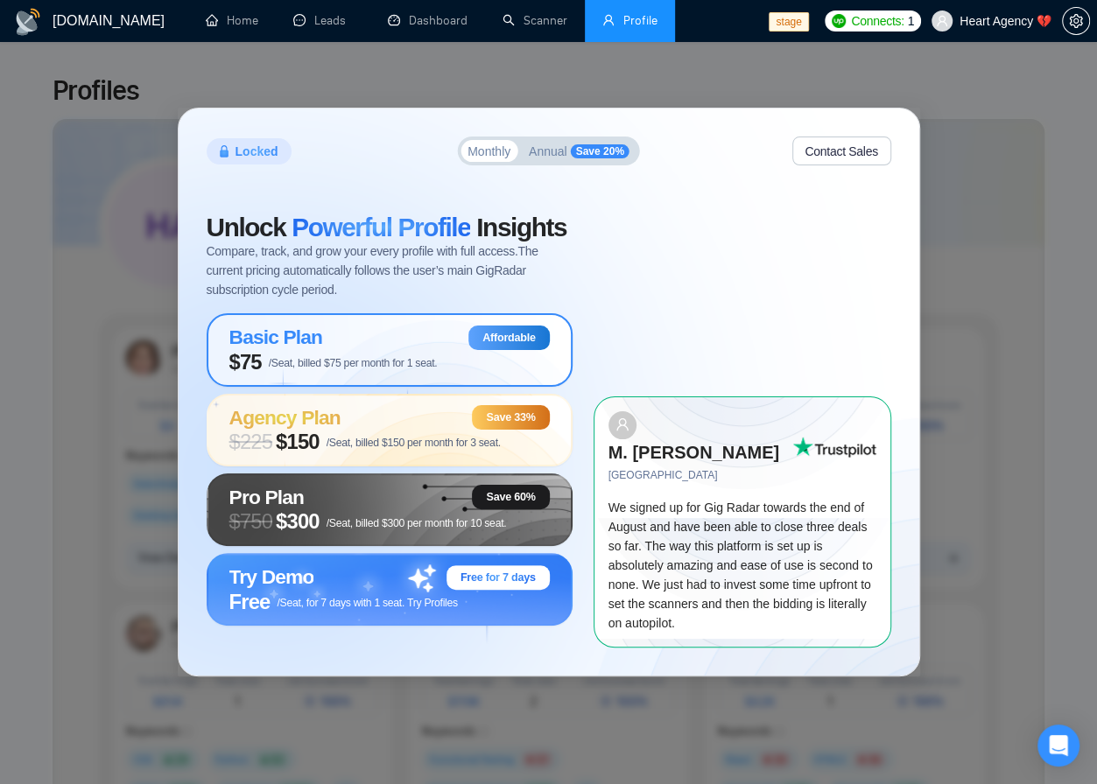
click at [407, 367] on span "/Seat, billed $75 per month for 1 seat." at bounding box center [353, 363] width 169 height 12
click at [402, 366] on span "/Seat, billed $75 per month for 1 seat." at bounding box center [353, 363] width 169 height 12
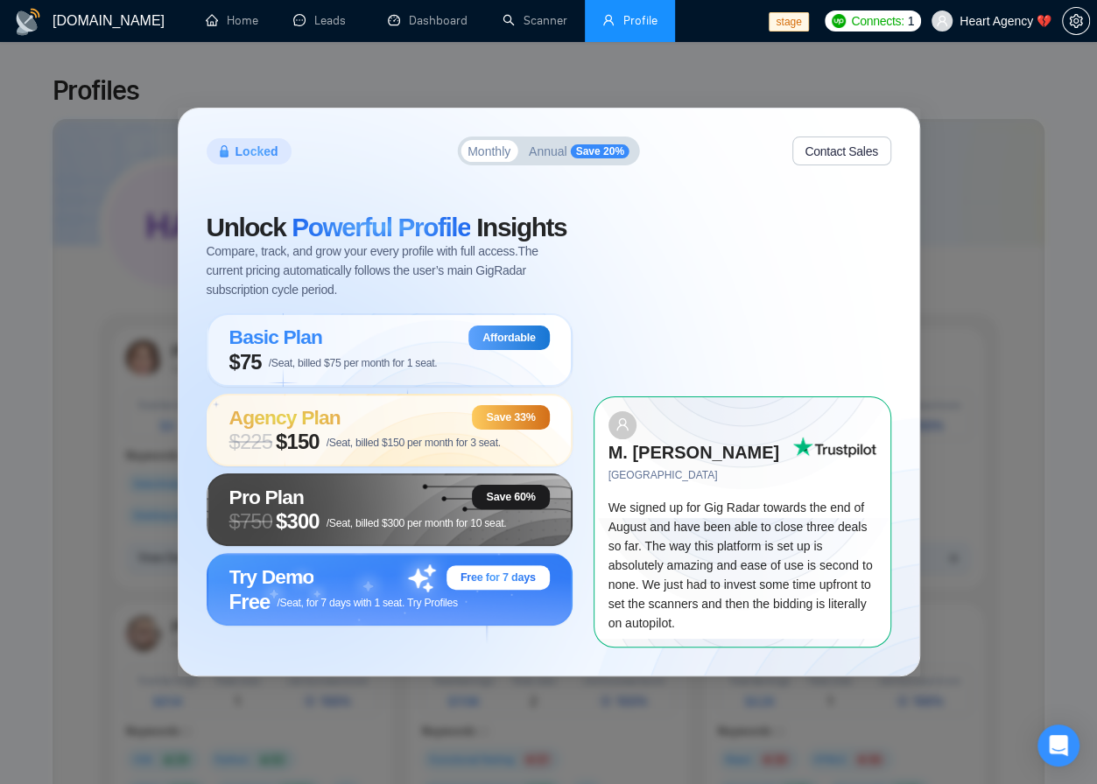
click at [394, 299] on span "Compare, track, and grow your every profile with full access. The current prici…" at bounding box center [390, 271] width 366 height 58
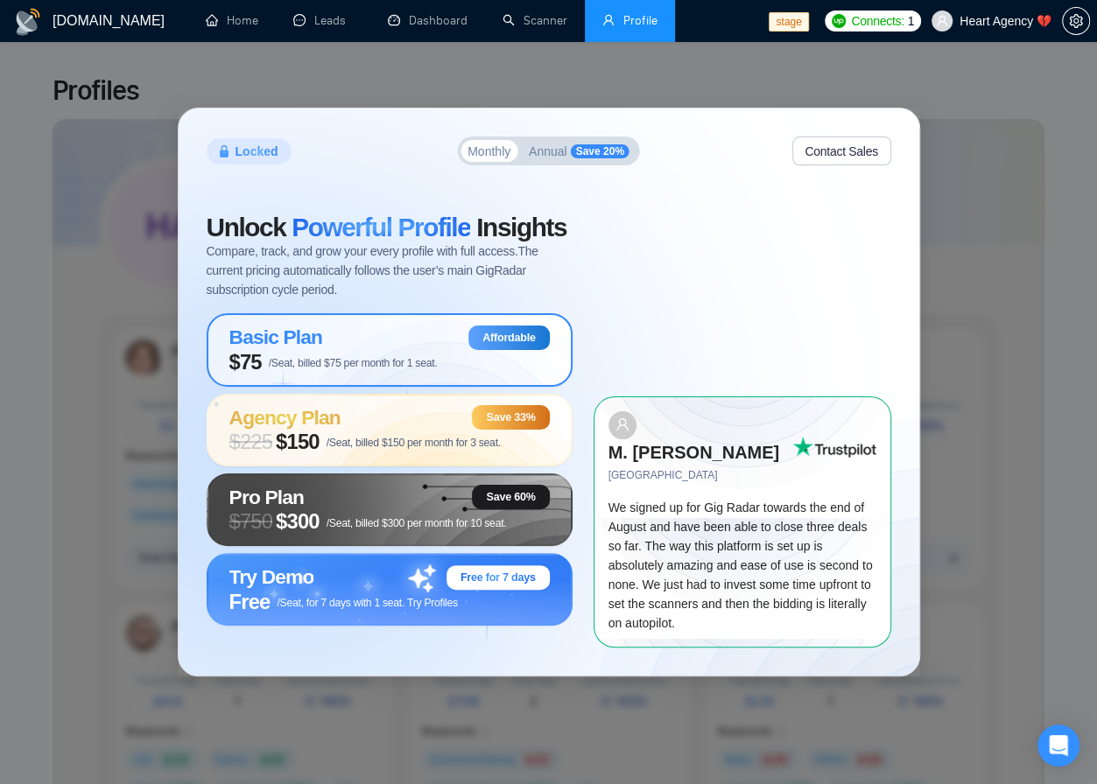
click at [414, 375] on span "$75 /Seat, billed $75 per month for 1 seat." at bounding box center [333, 362] width 208 height 25
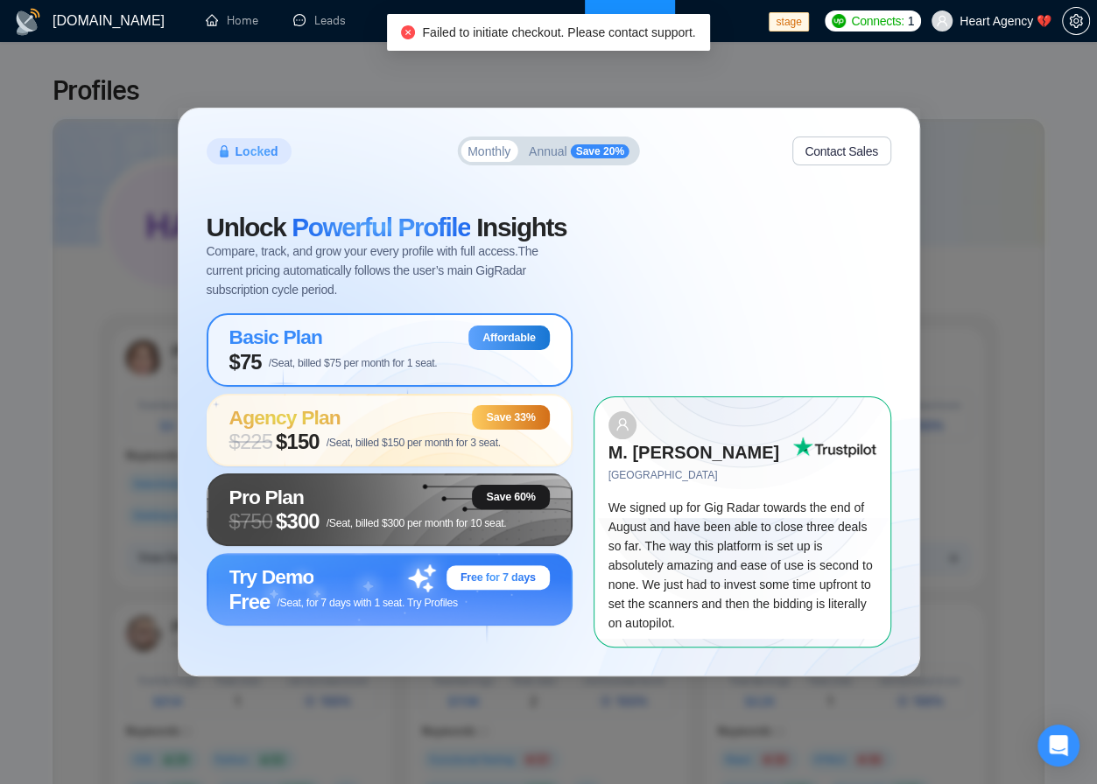
click at [414, 375] on span "$75 /Seat, billed $75 per month for 1 seat." at bounding box center [333, 362] width 208 height 25
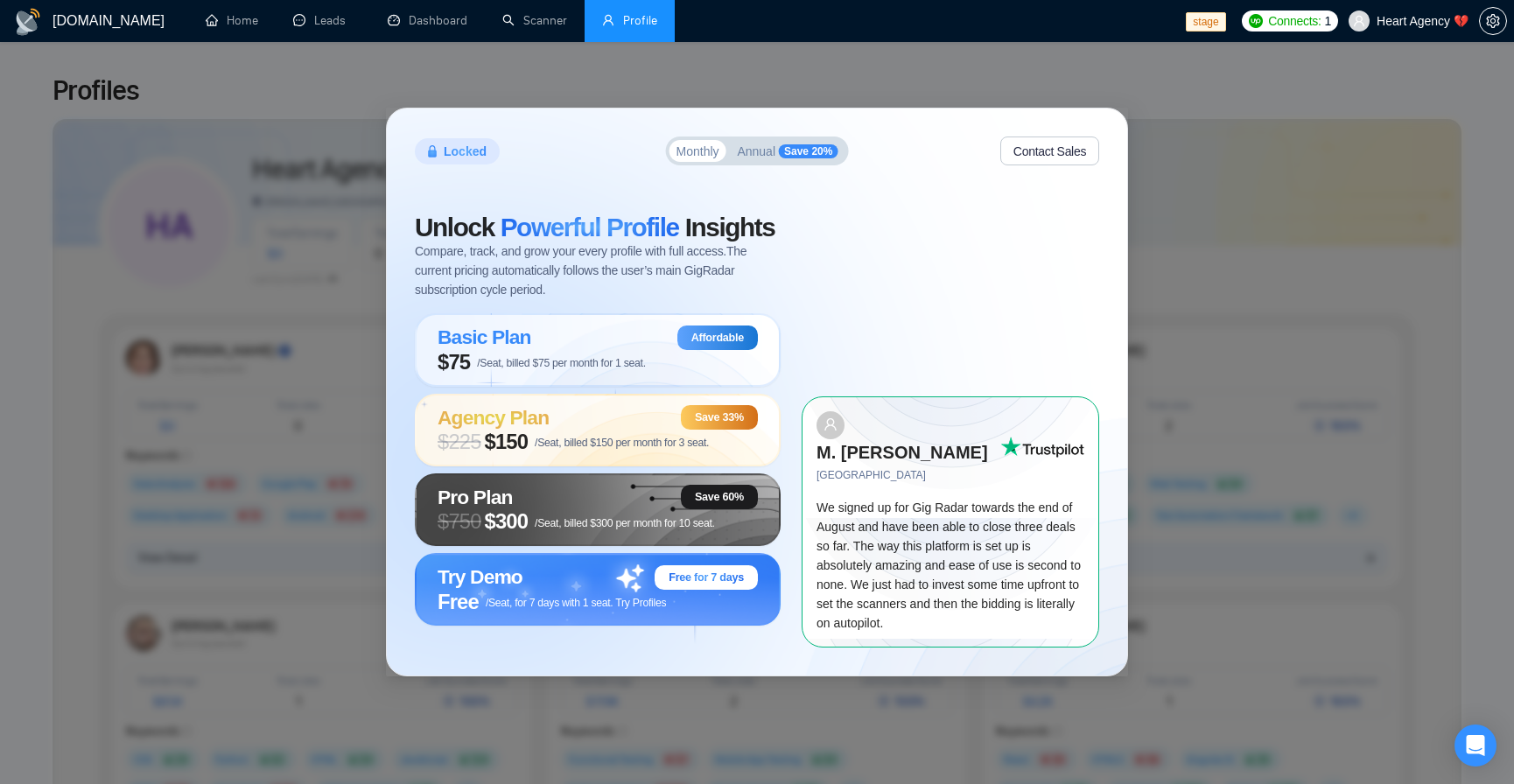
click at [1057, 72] on div "Locked Monthly Annual Save 20% Contact Sales Unlock Powerful Profile Insights C…" at bounding box center [757, 392] width 1514 height 784
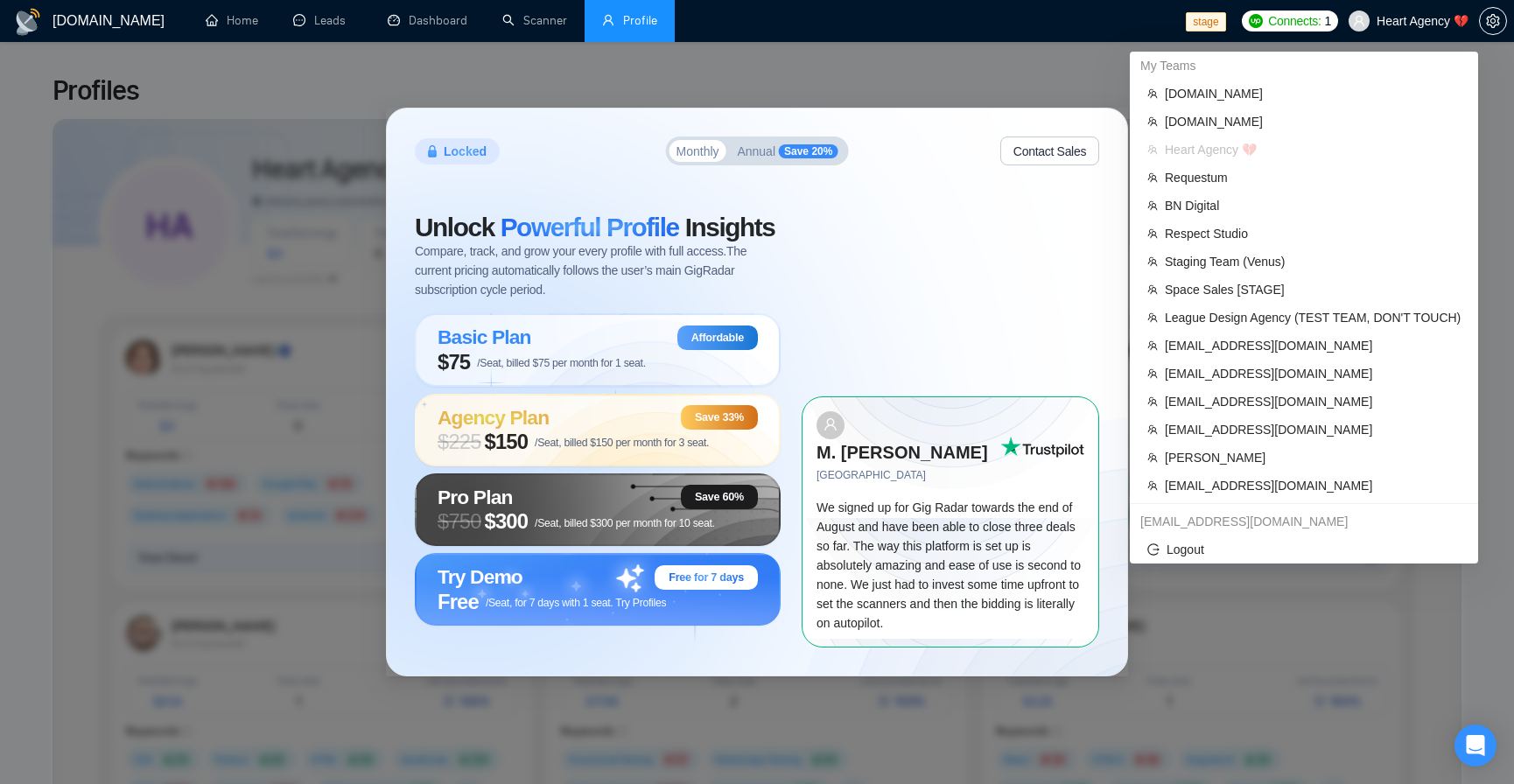
click at [1383, 27] on span "Heart Agency 💔" at bounding box center [1408, 21] width 141 height 56
click at [1258, 344] on span "[EMAIL_ADDRESS][DOMAIN_NAME]" at bounding box center [1313, 345] width 296 height 19
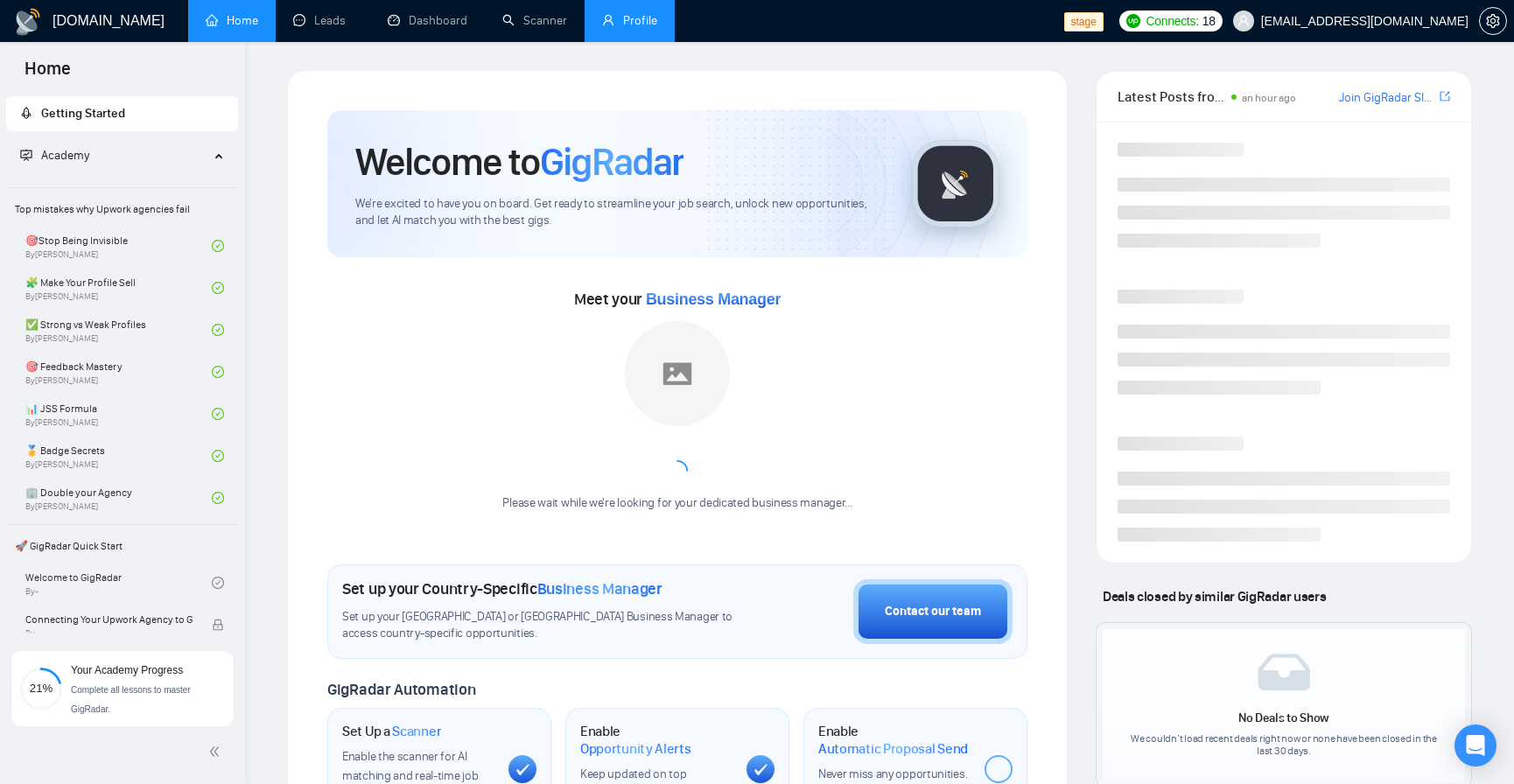
click at [633, 19] on link "Profile" at bounding box center [629, 20] width 55 height 15
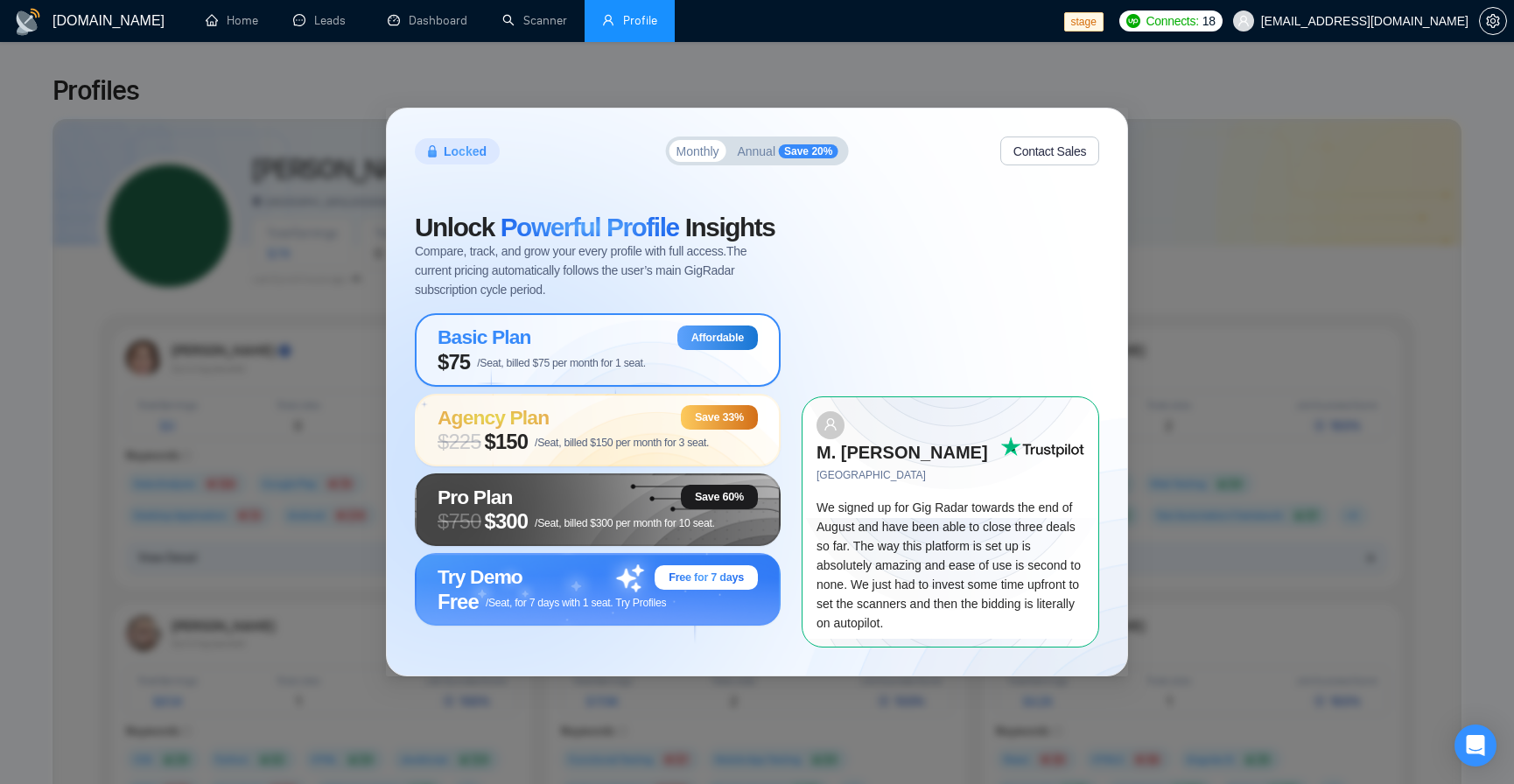
click at [622, 364] on span "$75 /Seat, billed $75 per month for 1 seat." at bounding box center [542, 362] width 208 height 25
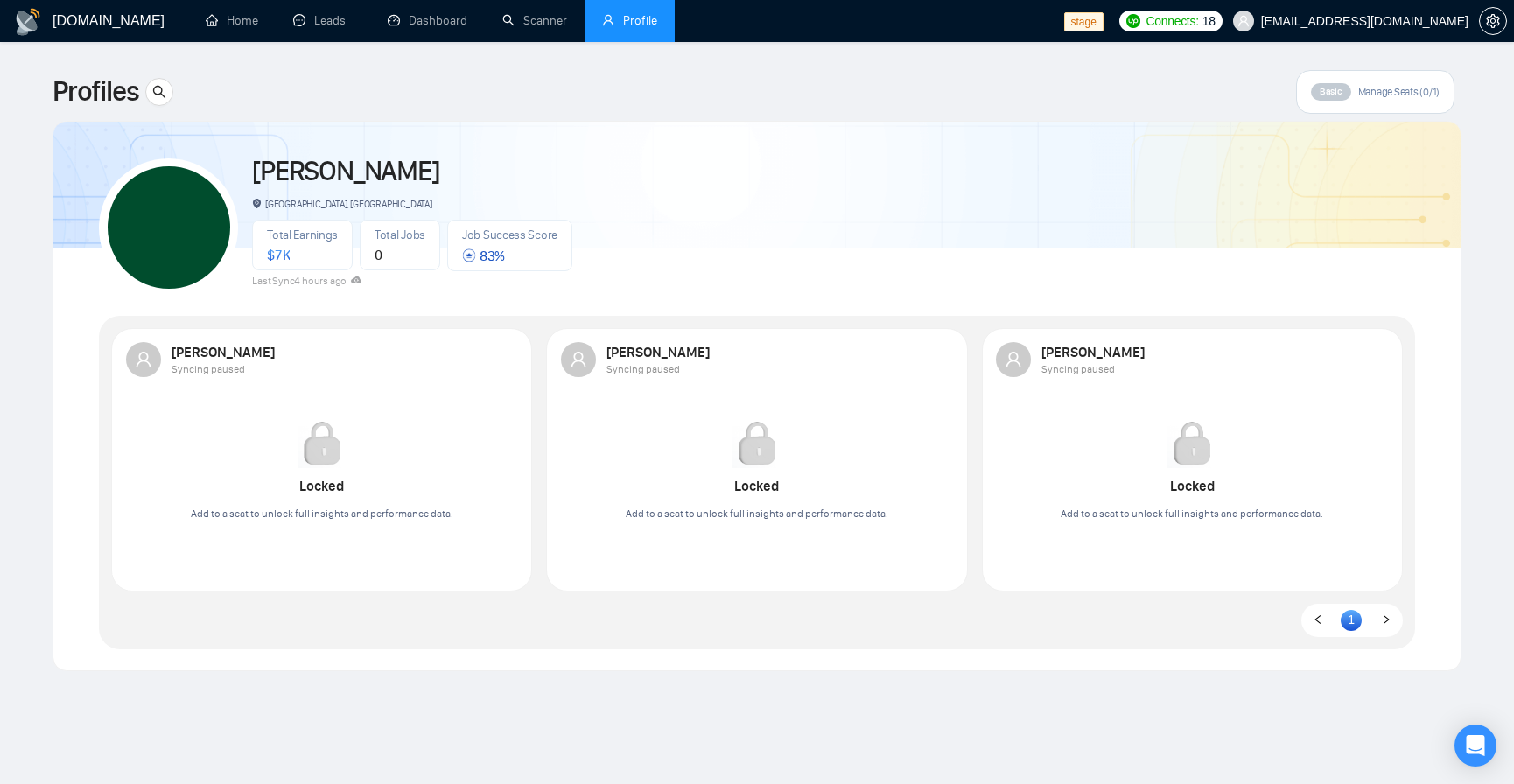
click at [646, 163] on div "[PERSON_NAME], [GEOGRAPHIC_DATA] Total Earnings $ 7K Total Jobs 0 Job Success S…" at bounding box center [757, 396] width 1359 height 549
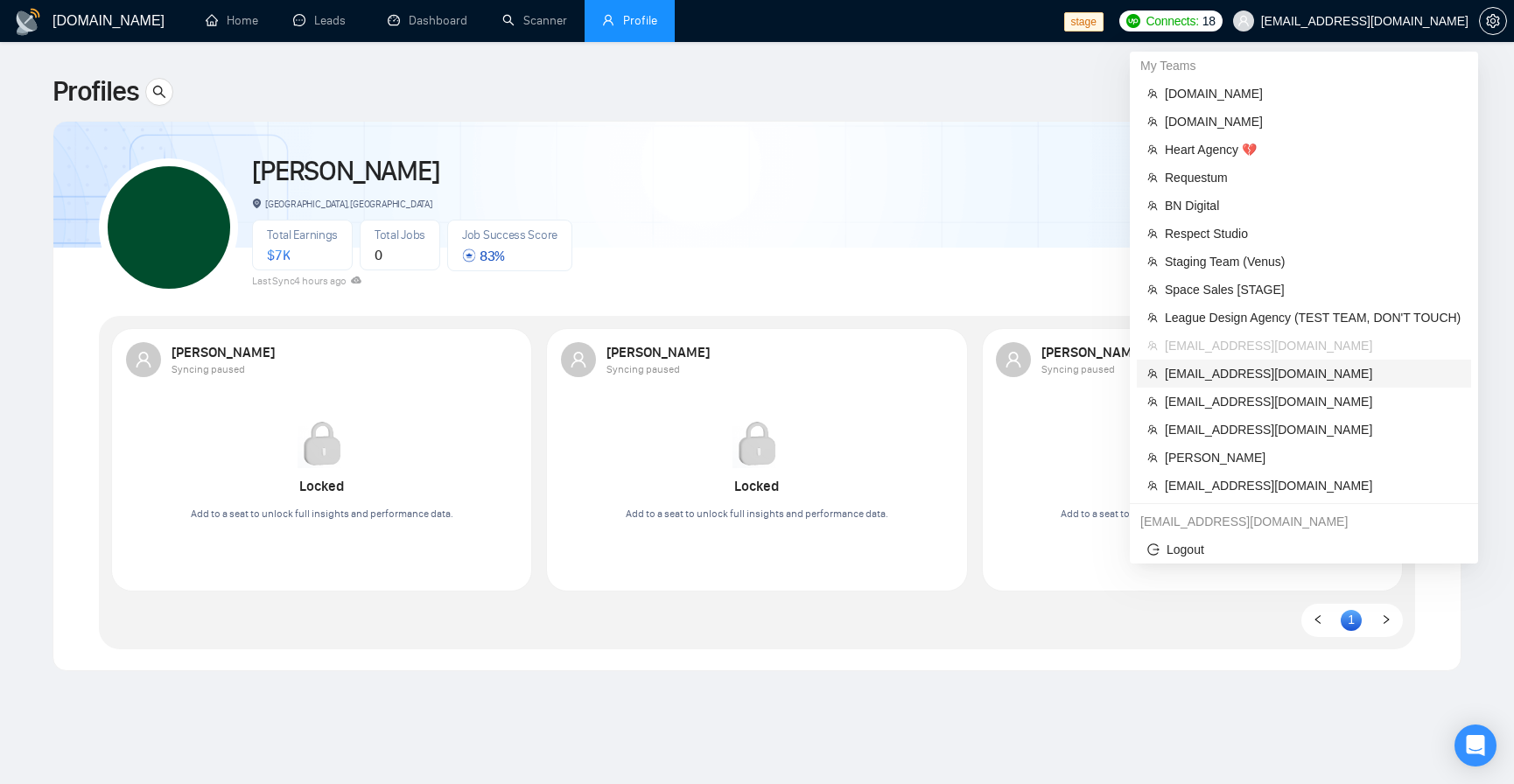
click at [1263, 378] on span "[EMAIL_ADDRESS][DOMAIN_NAME]" at bounding box center [1313, 373] width 296 height 19
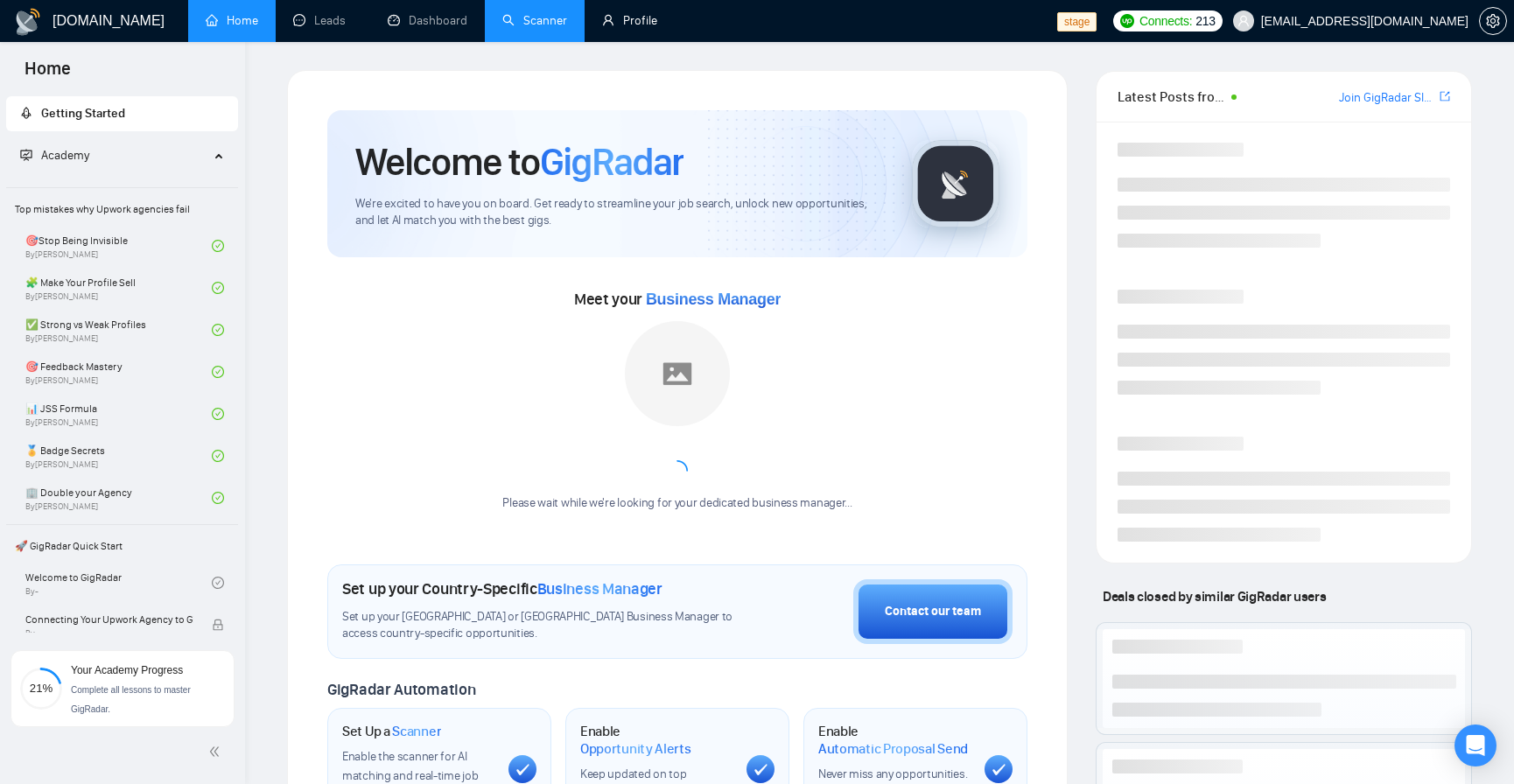
click at [567, 24] on link "Scanner" at bounding box center [534, 20] width 65 height 15
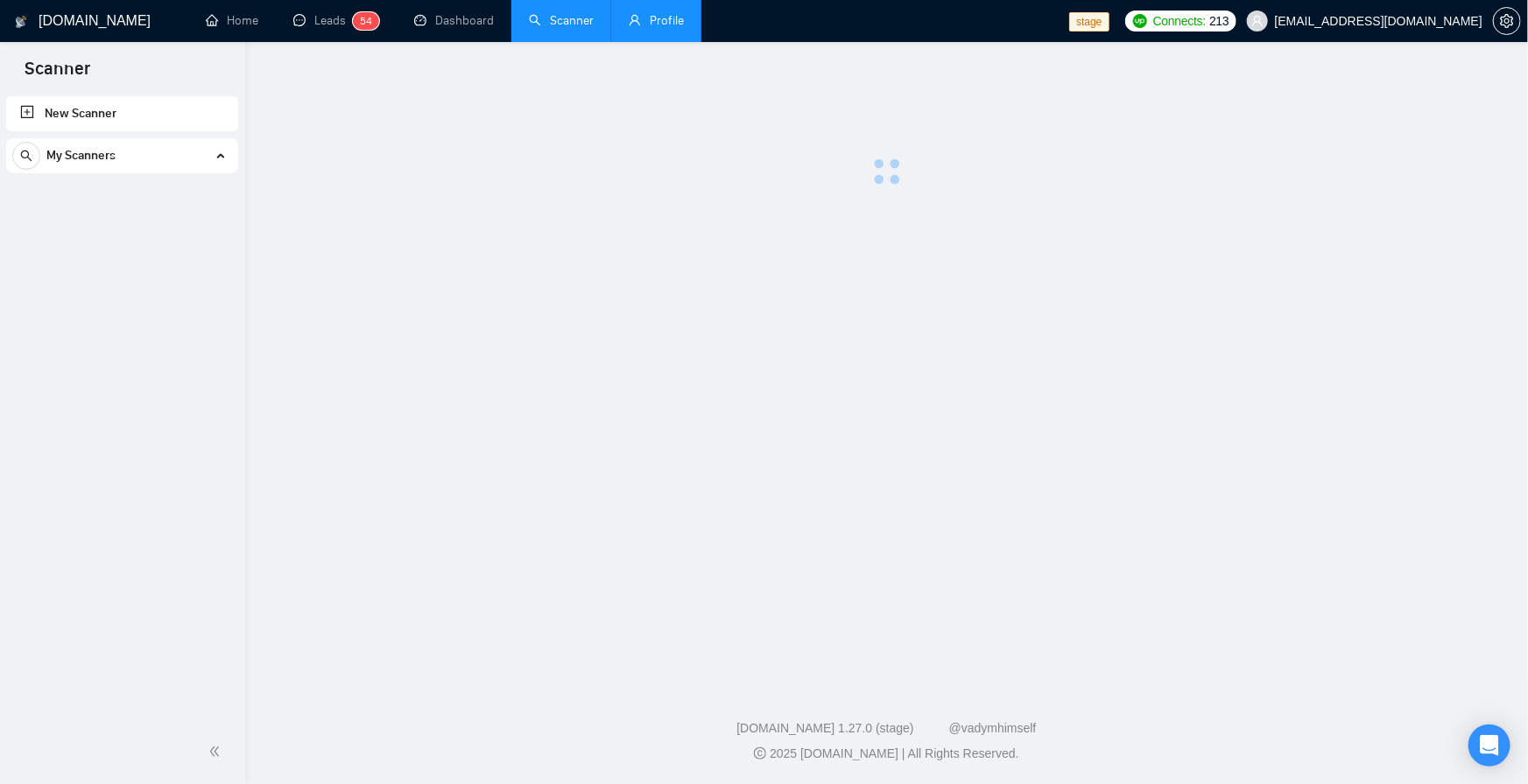
click at [649, 22] on link "Profile" at bounding box center [656, 20] width 55 height 15
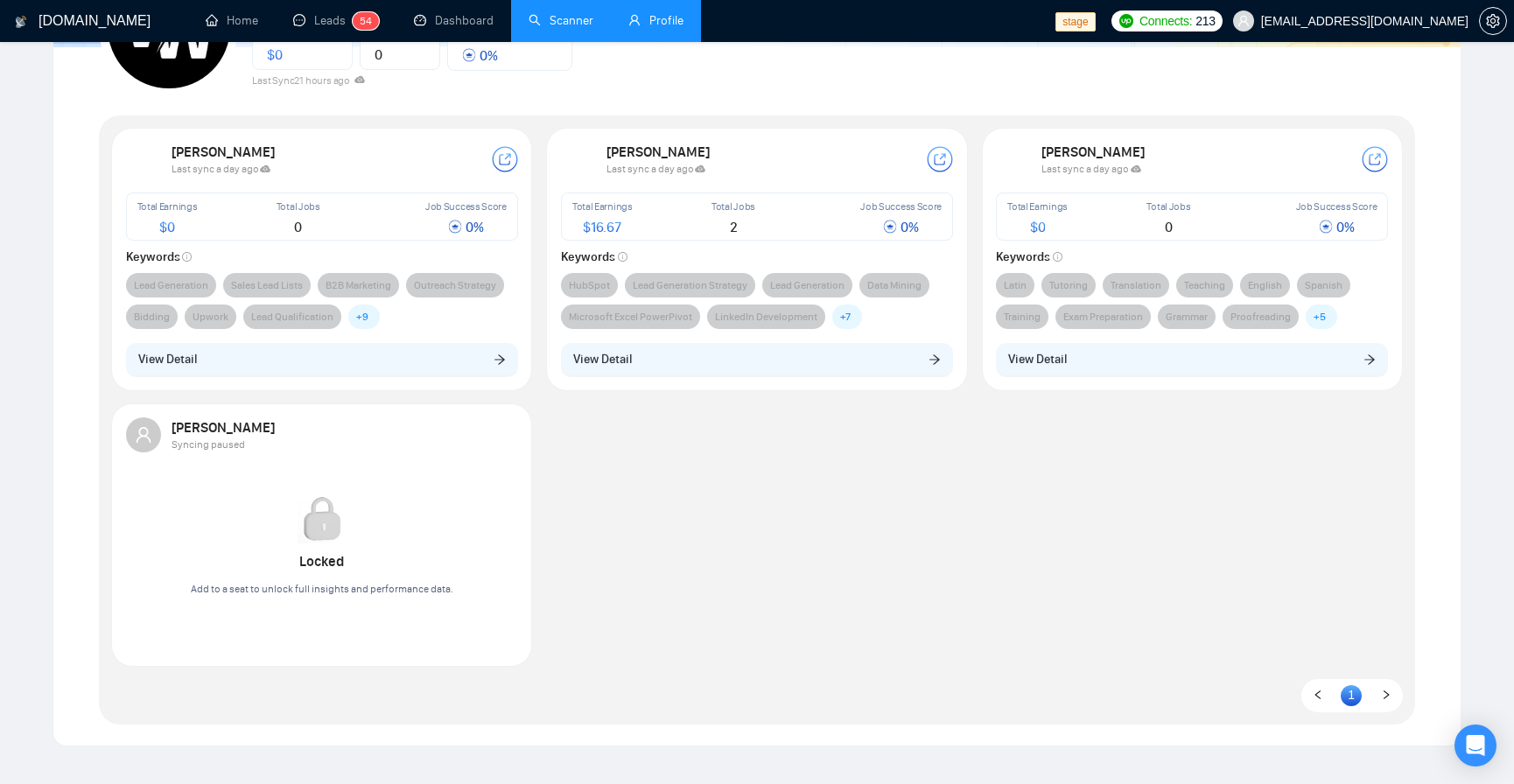
scroll to position [210, 0]
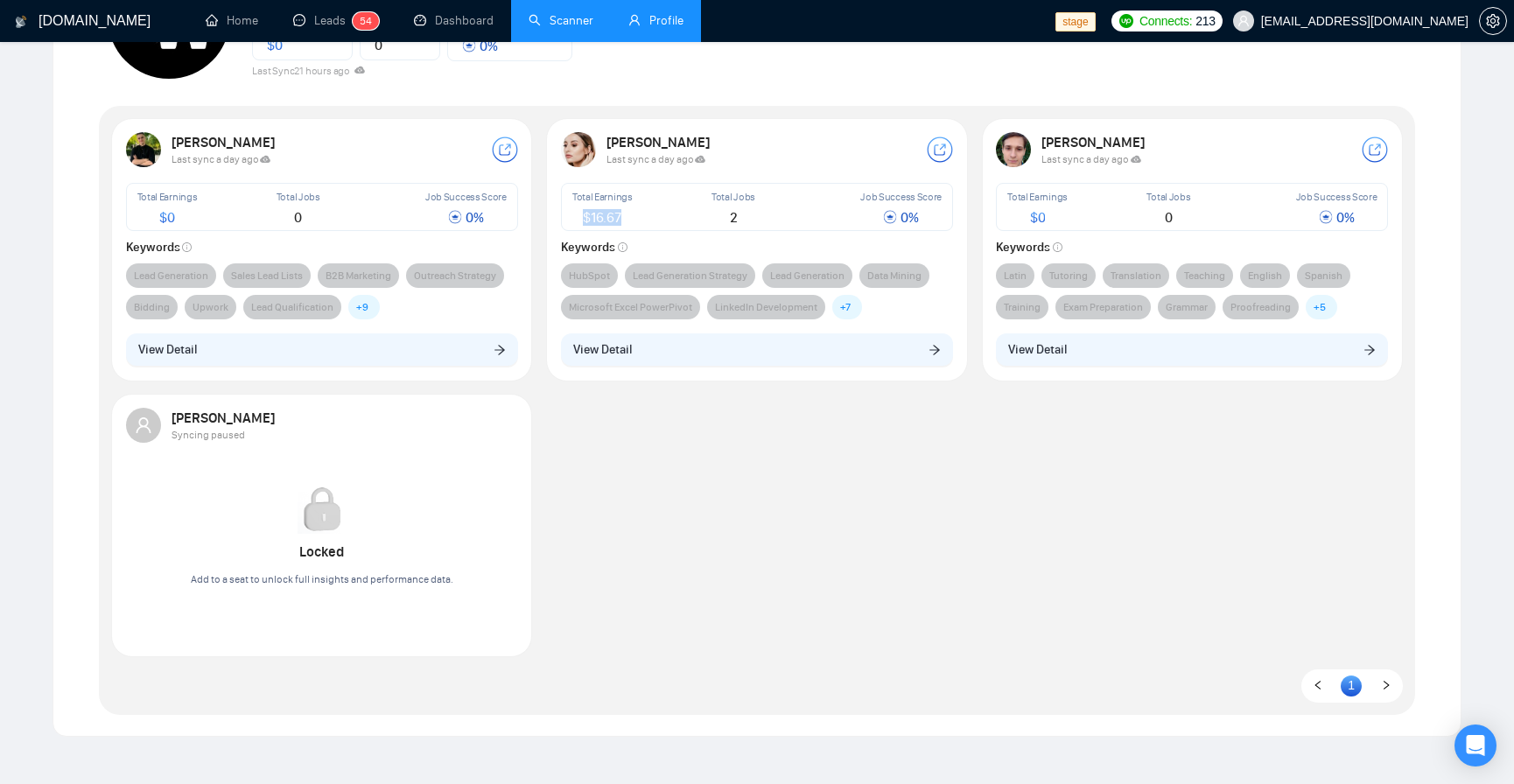
drag, startPoint x: 579, startPoint y: 215, endPoint x: 658, endPoint y: 218, distance: 79.7
click at [633, 217] on div "Total Earnings $ 16.67" at bounding box center [602, 207] width 67 height 43
drag, startPoint x: 1027, startPoint y: 211, endPoint x: 1085, endPoint y: 231, distance: 62.0
click at [1091, 231] on div "Total Earnings $ 0 Total Jobs 0 Job Success Score 0 % Keywords Latin Tutoring T…" at bounding box center [1192, 251] width 392 height 137
click at [1011, 228] on div "Total Earnings $ 0 Total Jobs 0 Job Success Score 0 %" at bounding box center [1192, 207] width 392 height 48
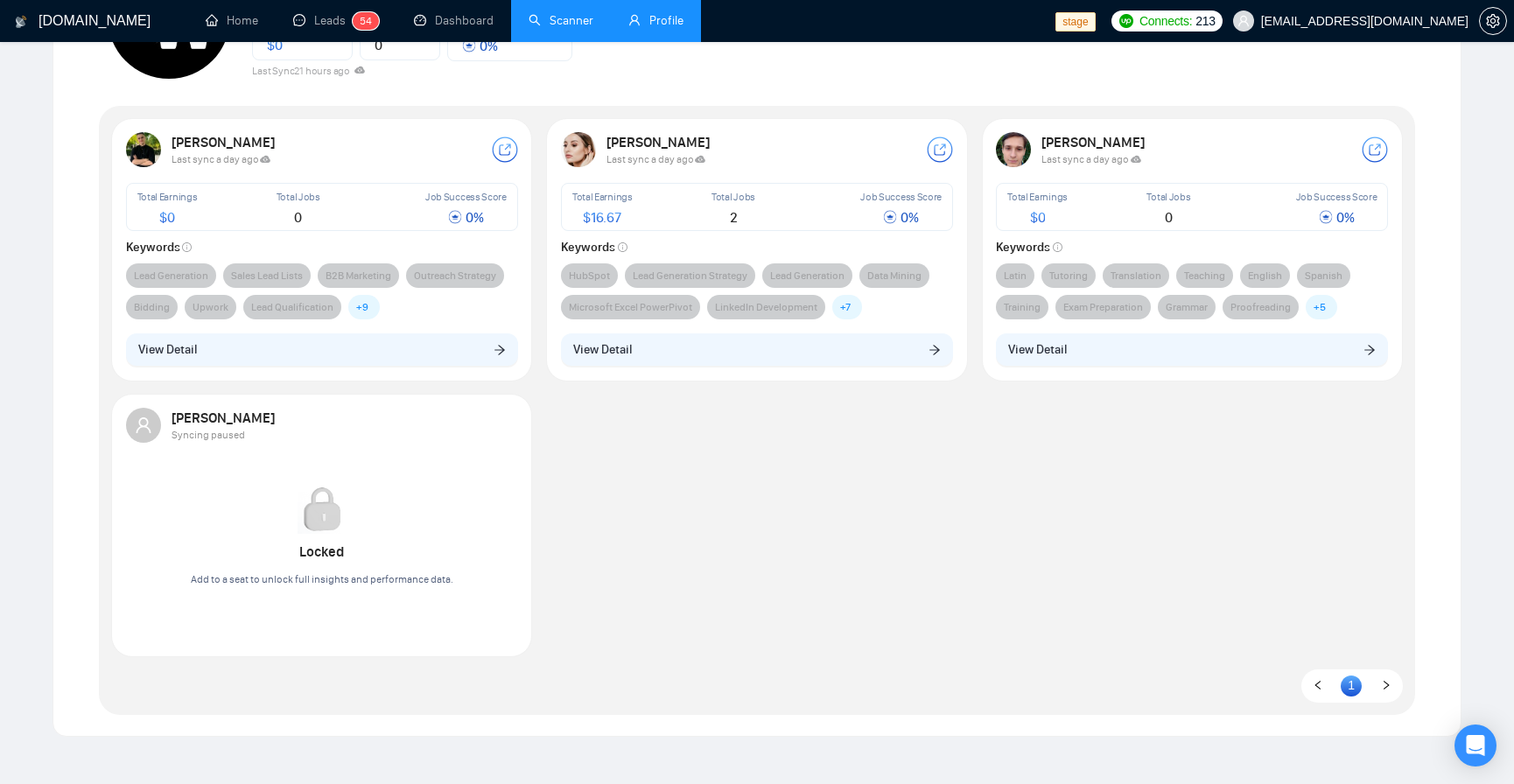
drag, startPoint x: 602, startPoint y: 211, endPoint x: 641, endPoint y: 209, distance: 38.6
click at [641, 209] on div "Total Earnings $ 16.67" at bounding box center [624, 207] width 110 height 43
click at [609, 209] on span "$ 16.67" at bounding box center [602, 217] width 39 height 17
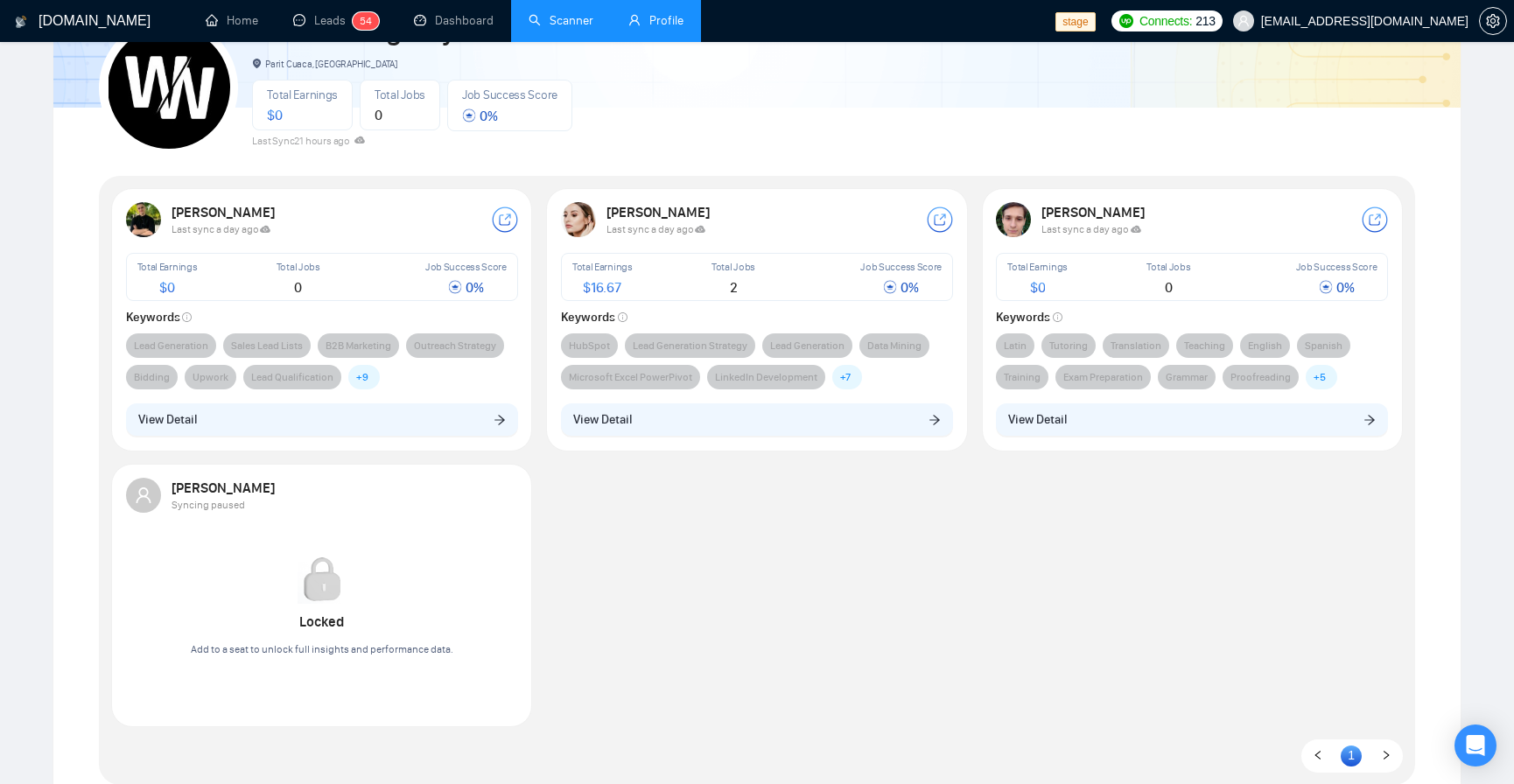
scroll to position [105, 0]
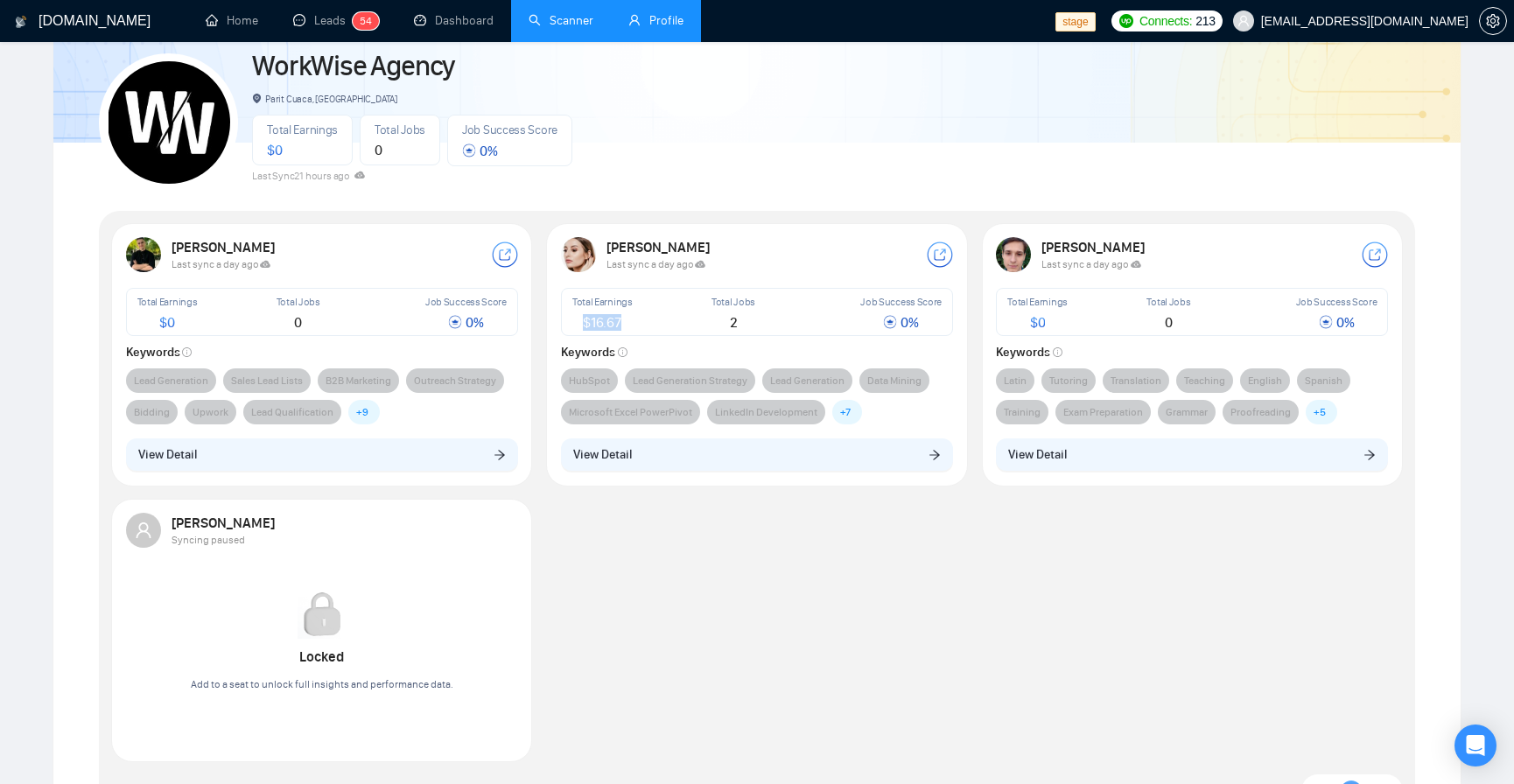
drag, startPoint x: 582, startPoint y: 316, endPoint x: 633, endPoint y: 320, distance: 50.9
click at [633, 320] on div "Total Earnings $ 16.67" at bounding box center [602, 312] width 67 height 43
drag, startPoint x: 1030, startPoint y: 320, endPoint x: 1063, endPoint y: 320, distance: 32.4
click at [1063, 320] on div "$ 0" at bounding box center [1038, 323] width 60 height 14
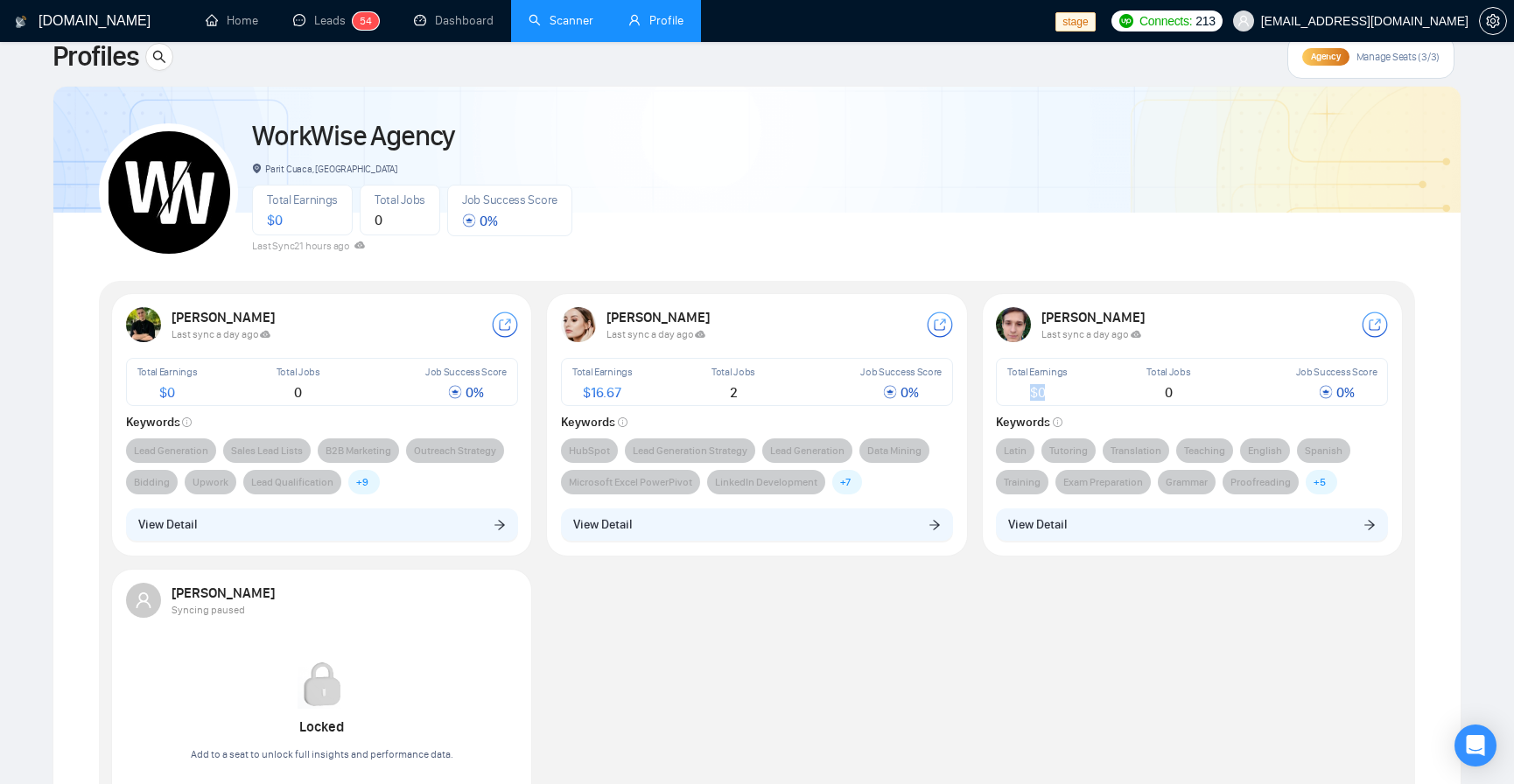
scroll to position [0, 0]
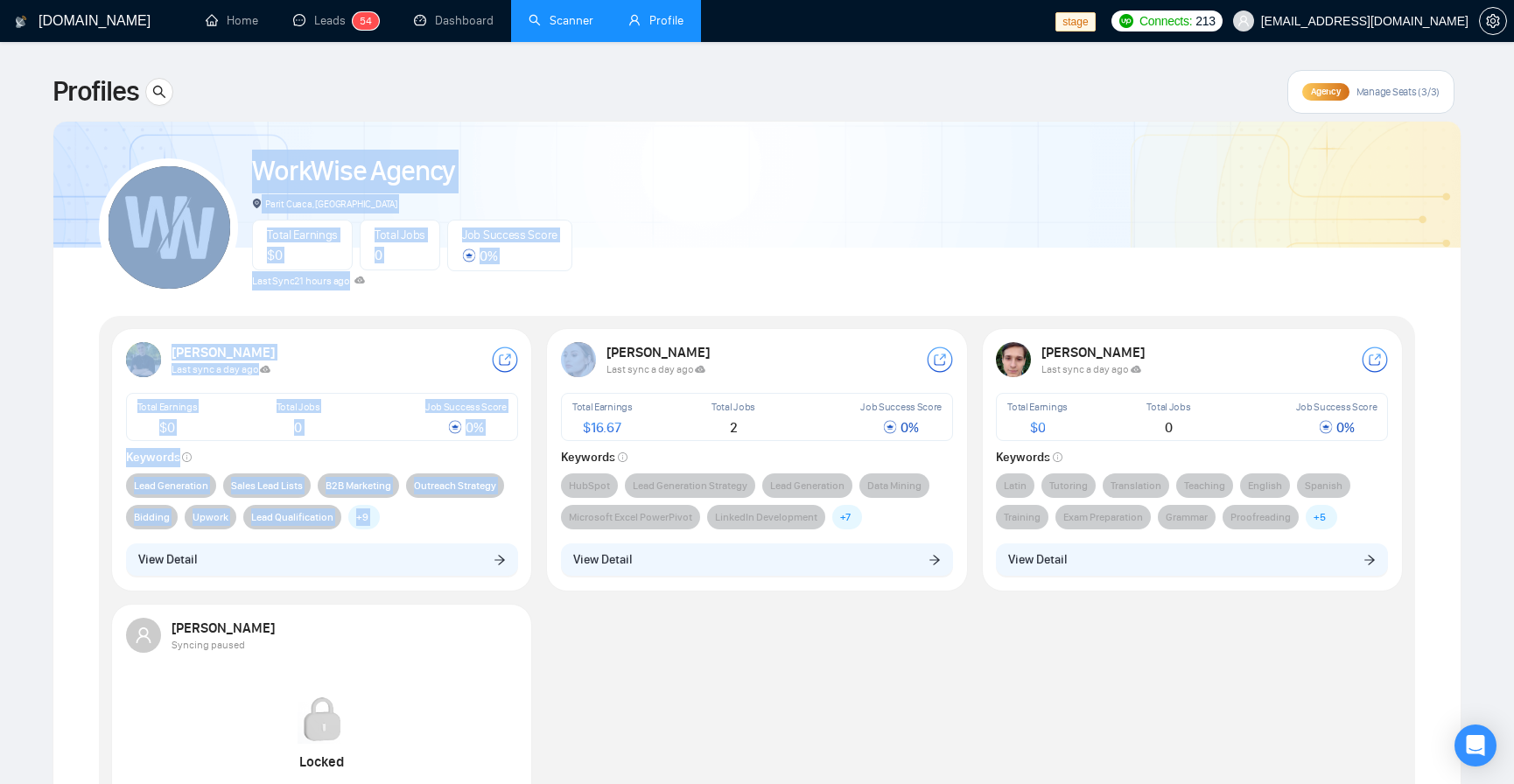
drag, startPoint x: 89, startPoint y: 130, endPoint x: 475, endPoint y: 69, distance: 390.9
click at [604, 312] on div "WorkWise Agency Parit Cuaca, Indonesia Total Earnings $ 0 Total Jobs 0 Job Succ…" at bounding box center [757, 534] width 1359 height 825
click at [748, 195] on div "WorkWise Agency Parit Cuaca, Indonesia Total Earnings $ 0 Total Jobs 0 Job Succ…" at bounding box center [757, 220] width 1317 height 155
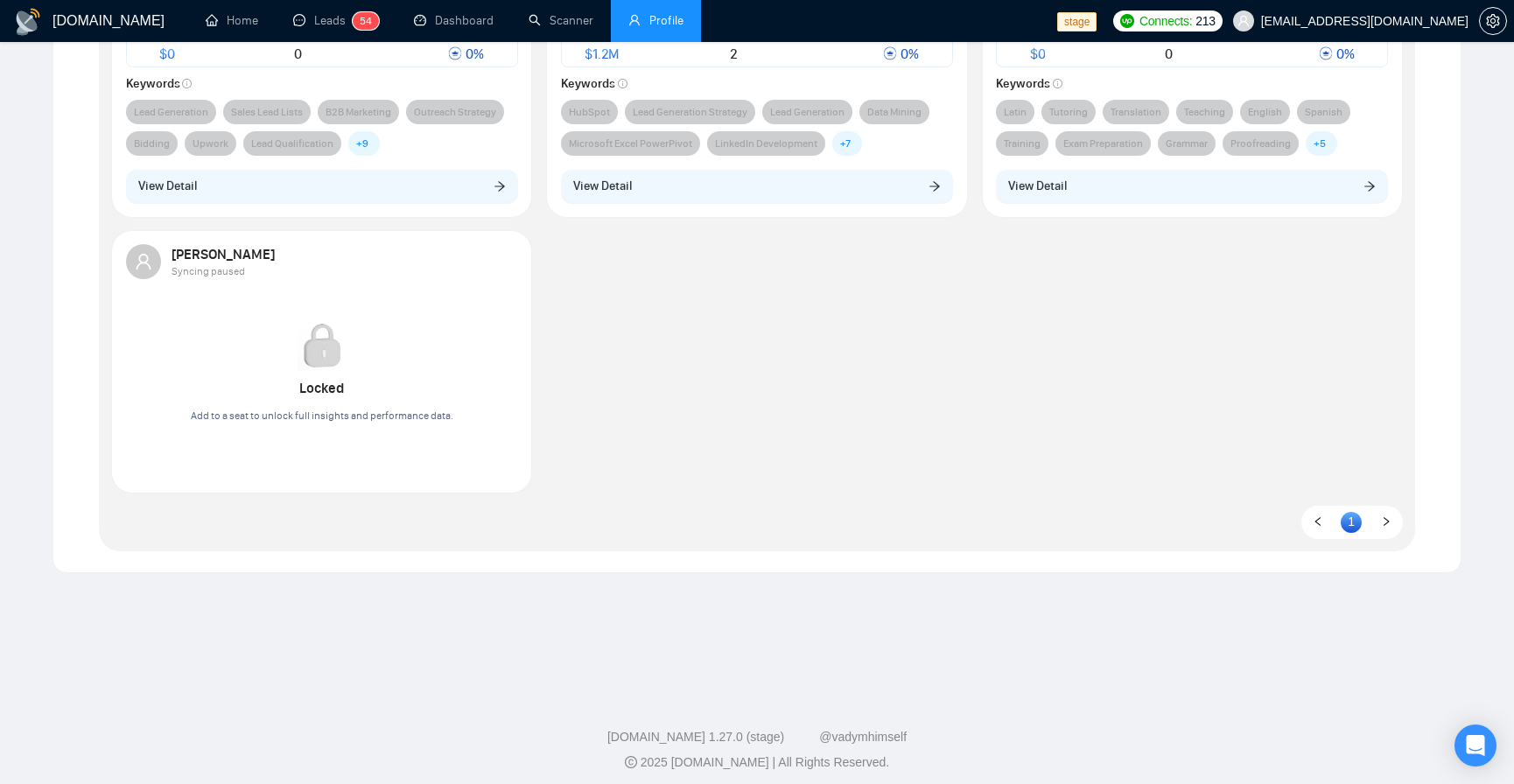
scroll to position [382, 0]
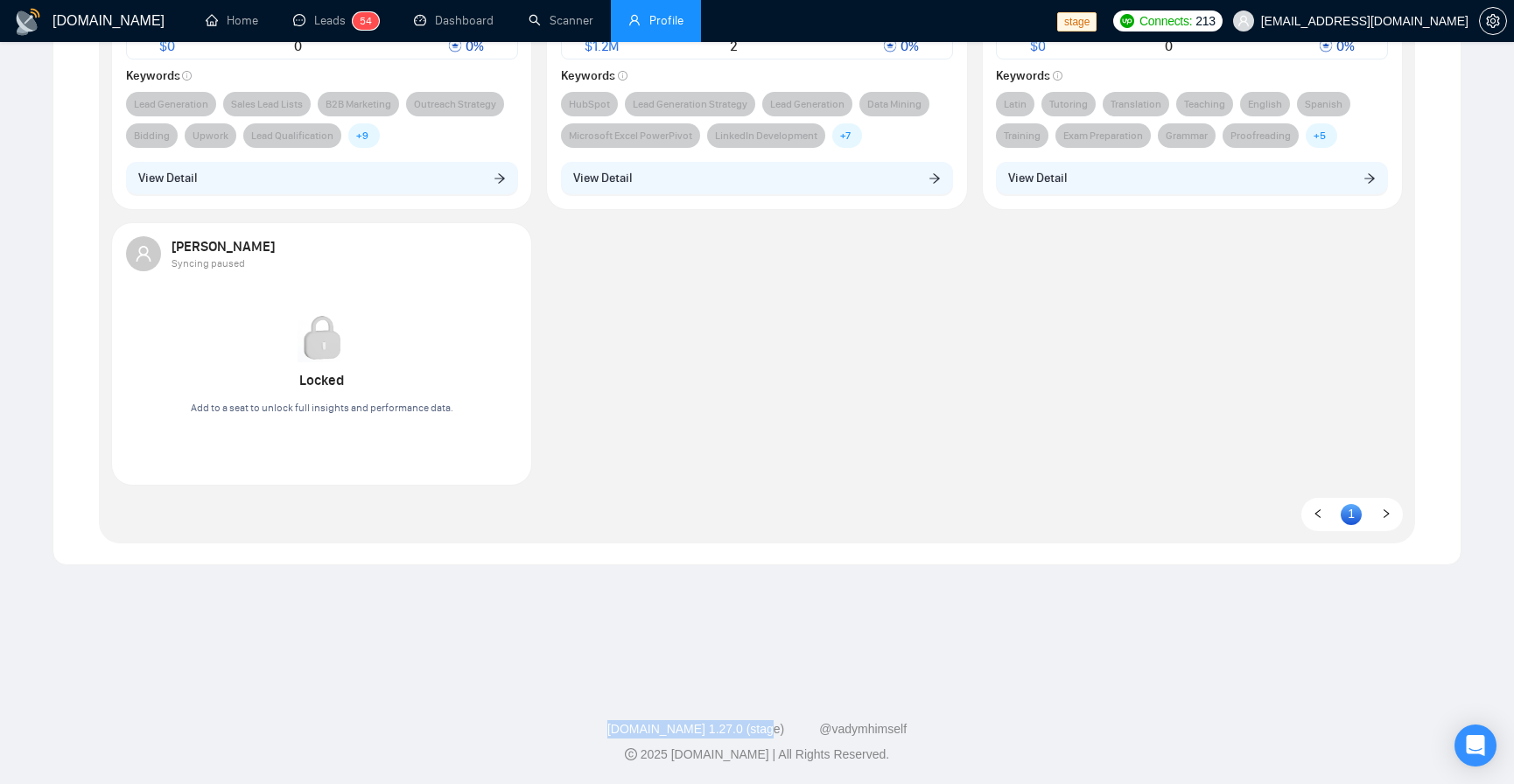
drag, startPoint x: 606, startPoint y: 725, endPoint x: 797, endPoint y: 723, distance: 191.7
click at [797, 723] on div "GigRadar.io 1.27.0 (stage) @vadymhimself" at bounding box center [757, 729] width 1486 height 18
copy link "[DOMAIN_NAME] 1.27.0 (stage)"
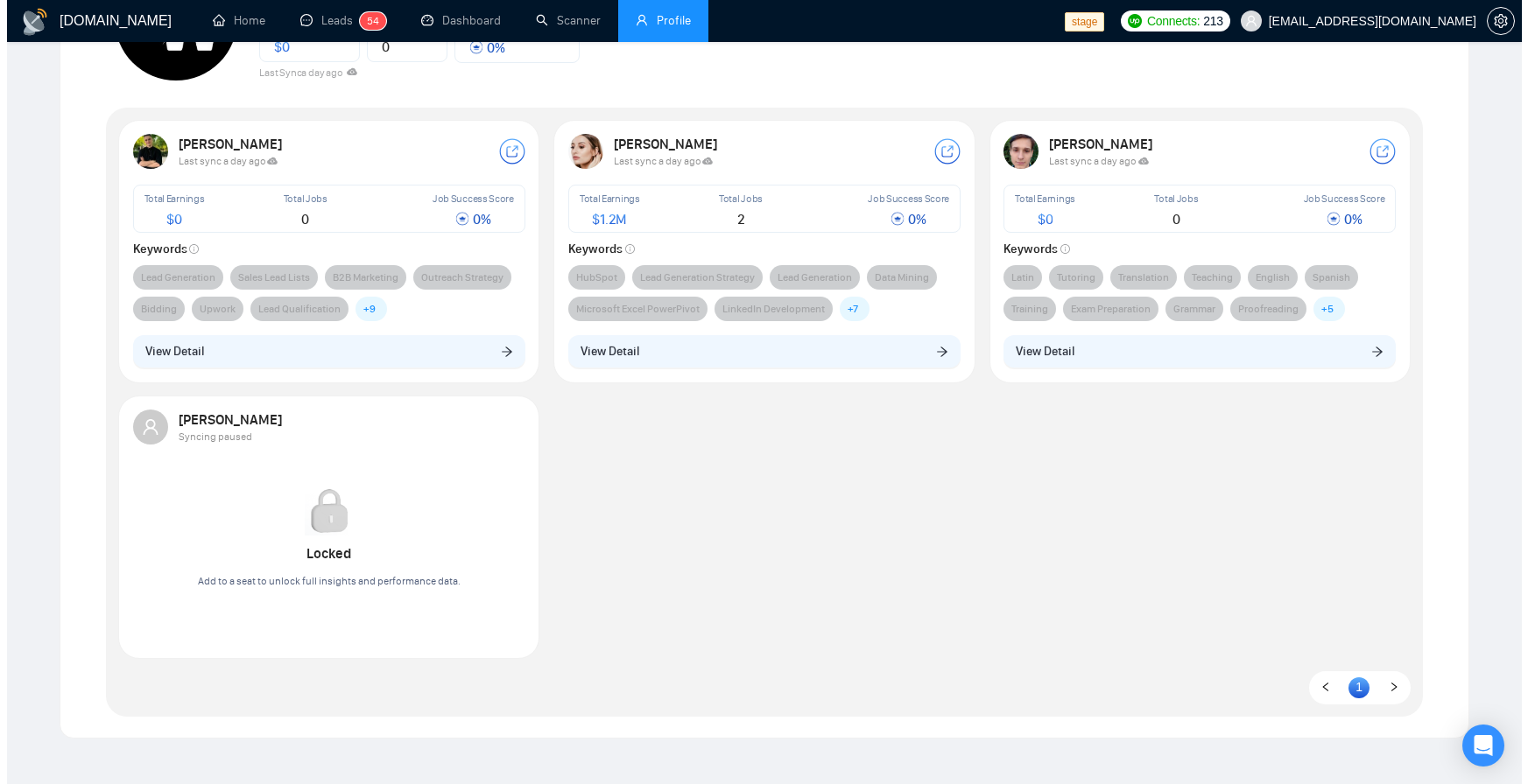
scroll to position [0, 0]
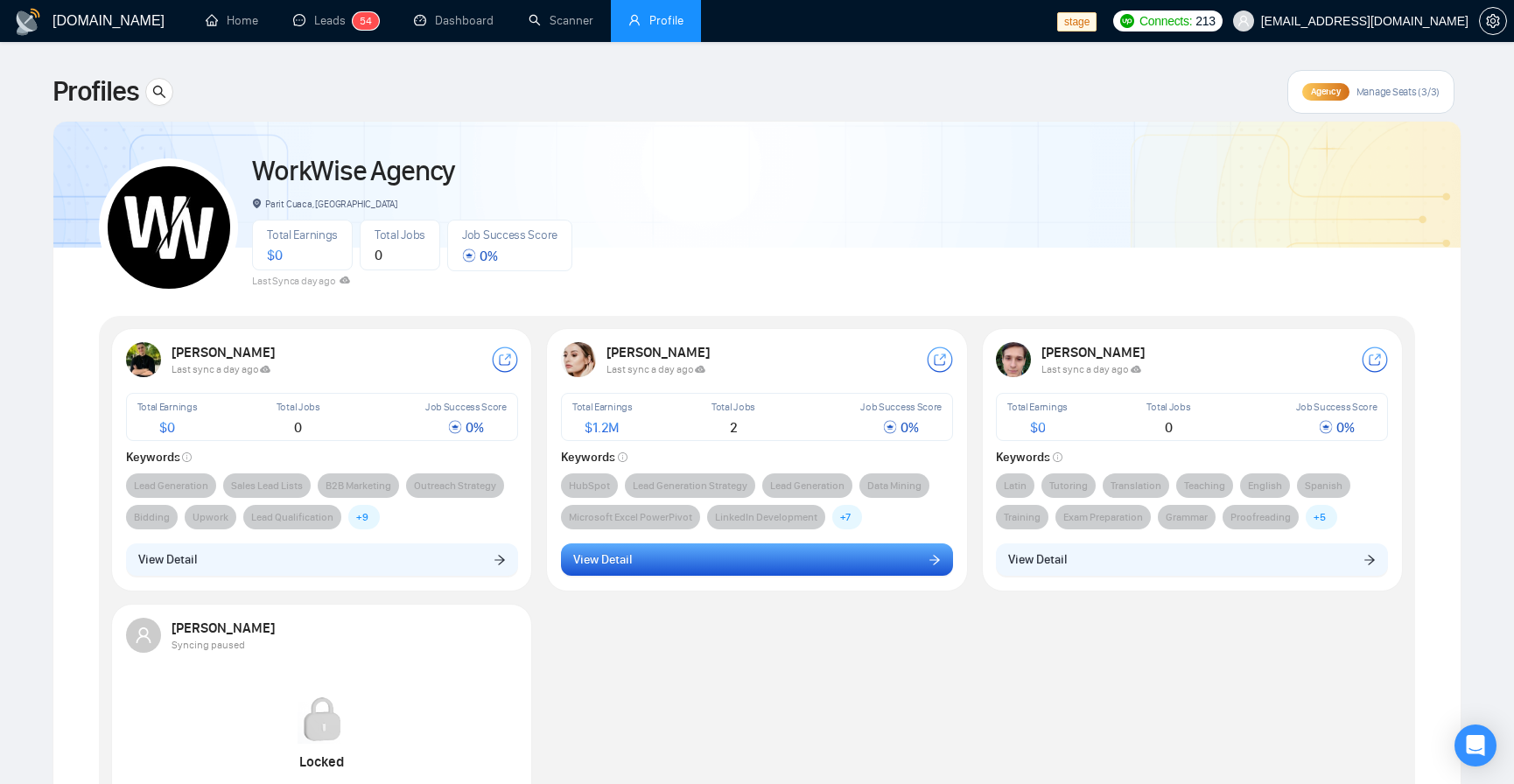
click at [726, 564] on button "View Detail" at bounding box center [757, 560] width 392 height 33
